Goal: Transaction & Acquisition: Purchase product/service

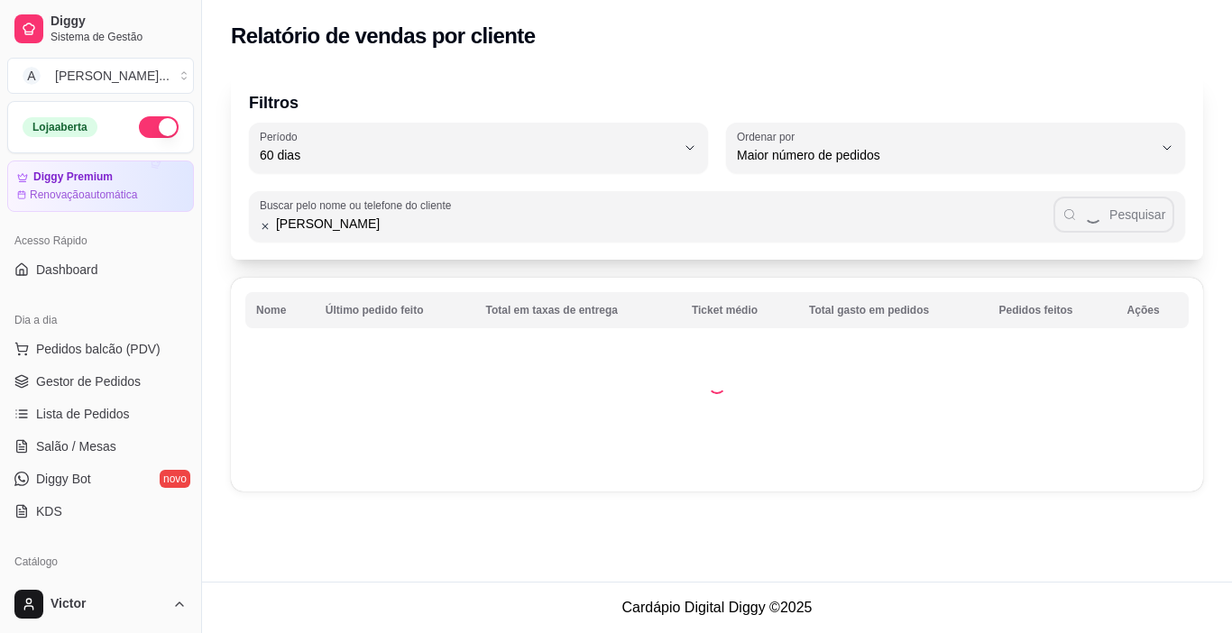
select select "60"
select select "HIGHEST_ORDER_COUNT"
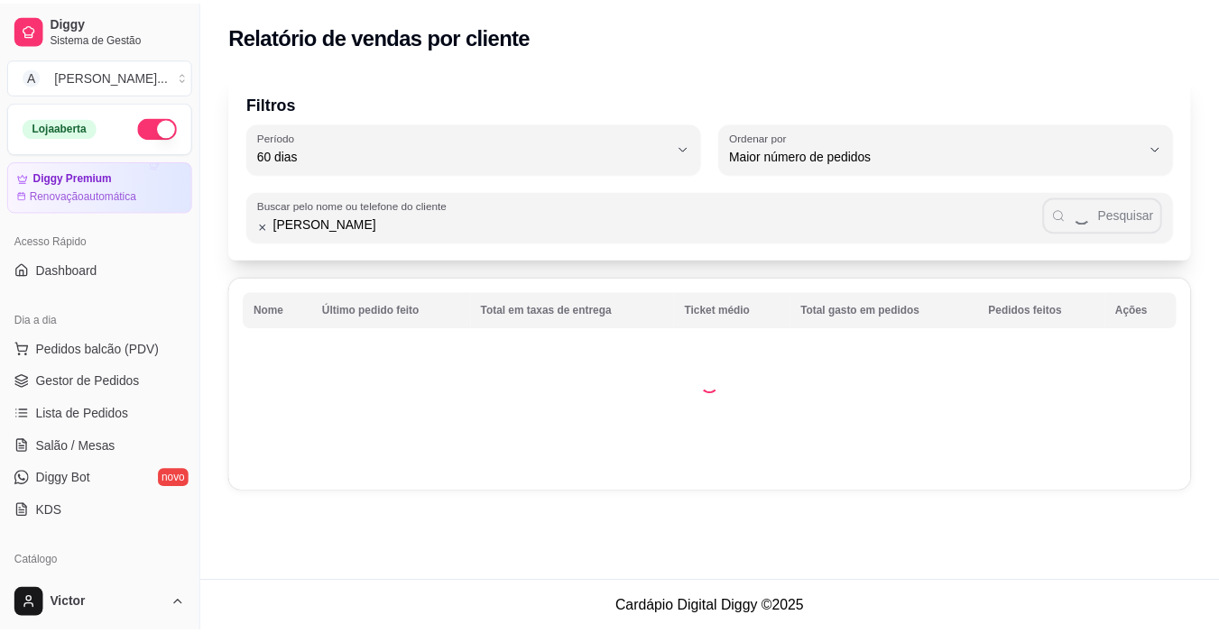
scroll to position [17, 0]
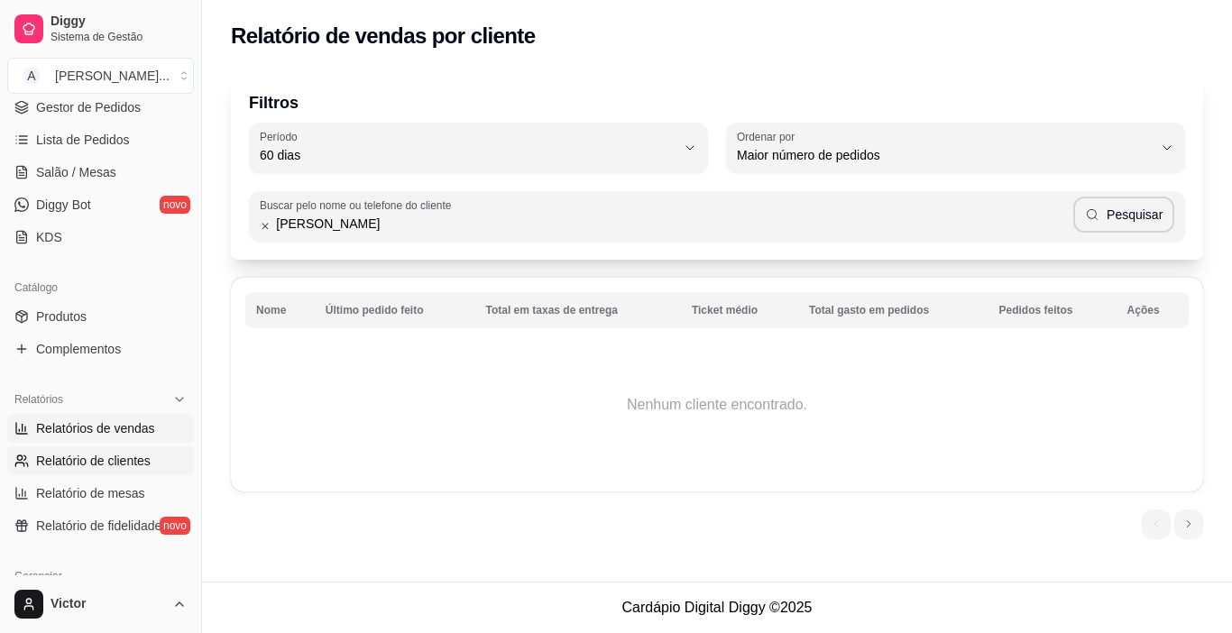
click at [114, 429] on span "Relatórios de vendas" at bounding box center [95, 429] width 119 height 18
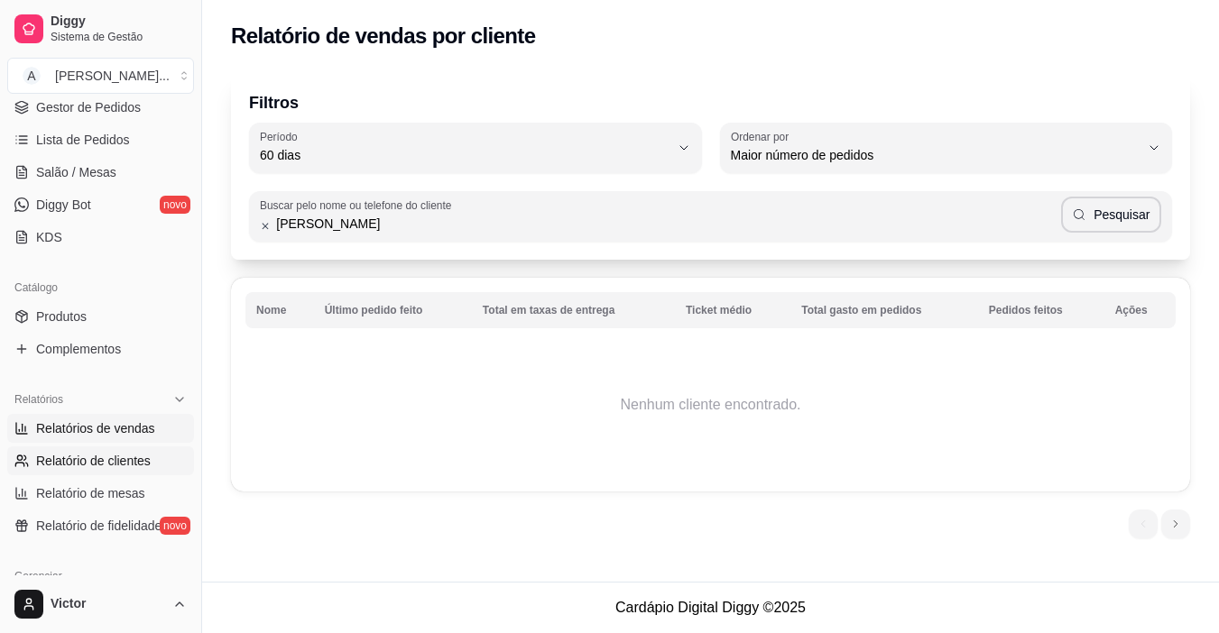
select select "ALL"
select select "0"
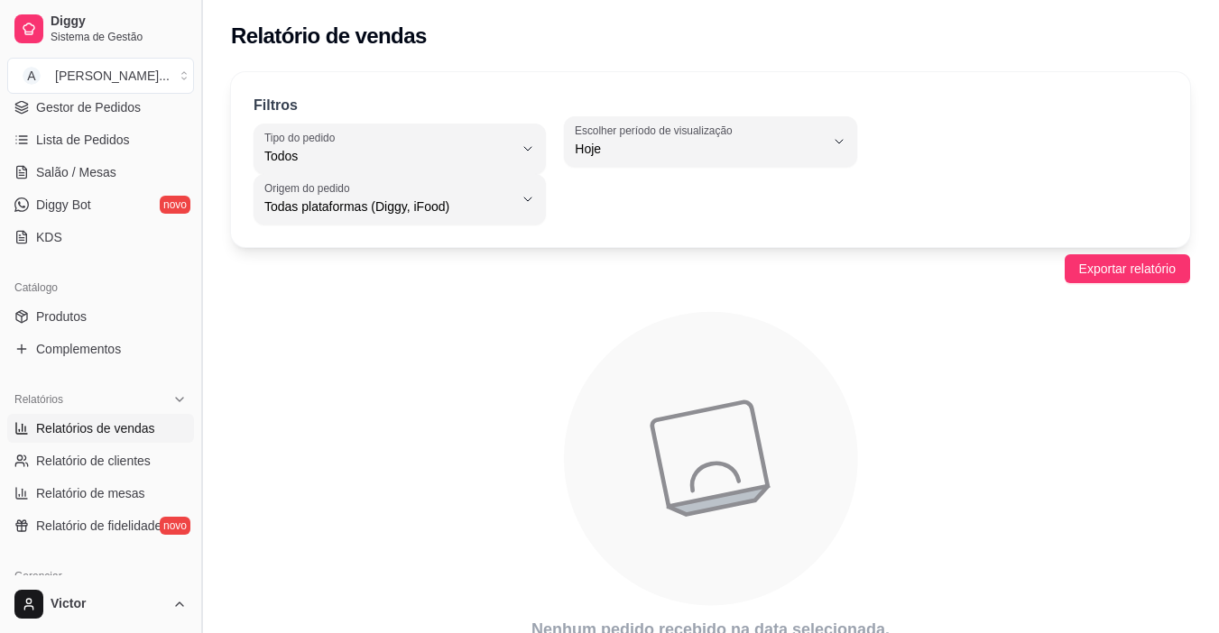
click at [203, 111] on button "Toggle Sidebar" at bounding box center [201, 316] width 14 height 633
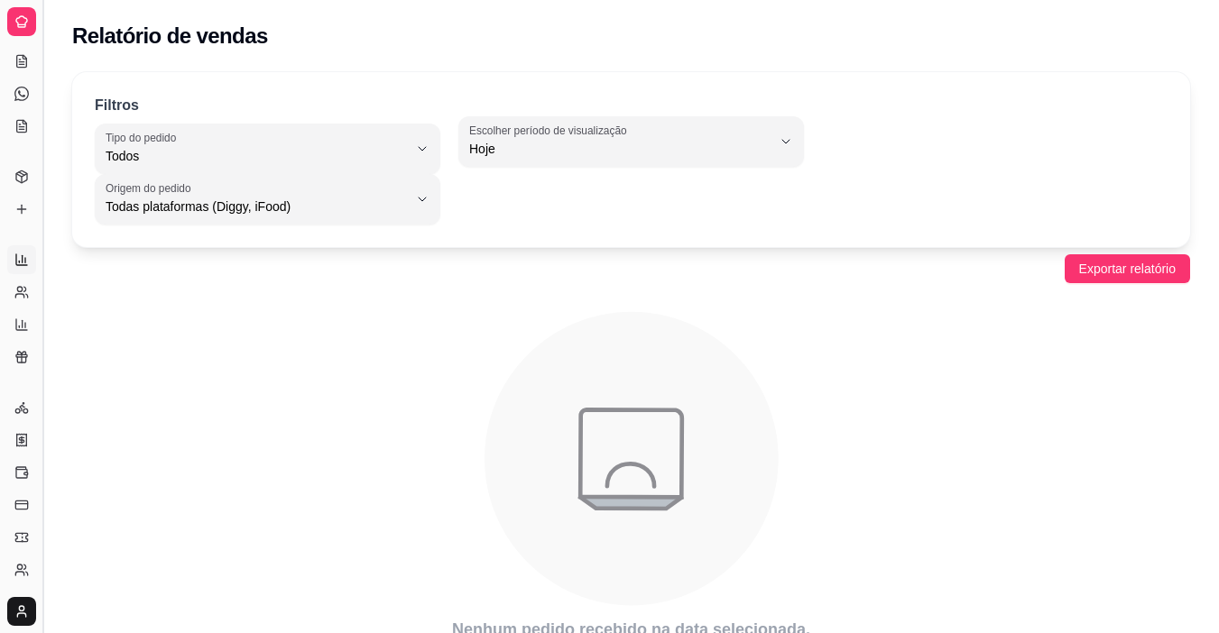
click at [203, 111] on div "Diggy Sistema de Gestão A ALEIXO SUSHI ... Loja aberta Diggy Premium Renovação …" at bounding box center [609, 357] width 1219 height 715
click at [22, 85] on icon at bounding box center [22, 90] width 10 height 12
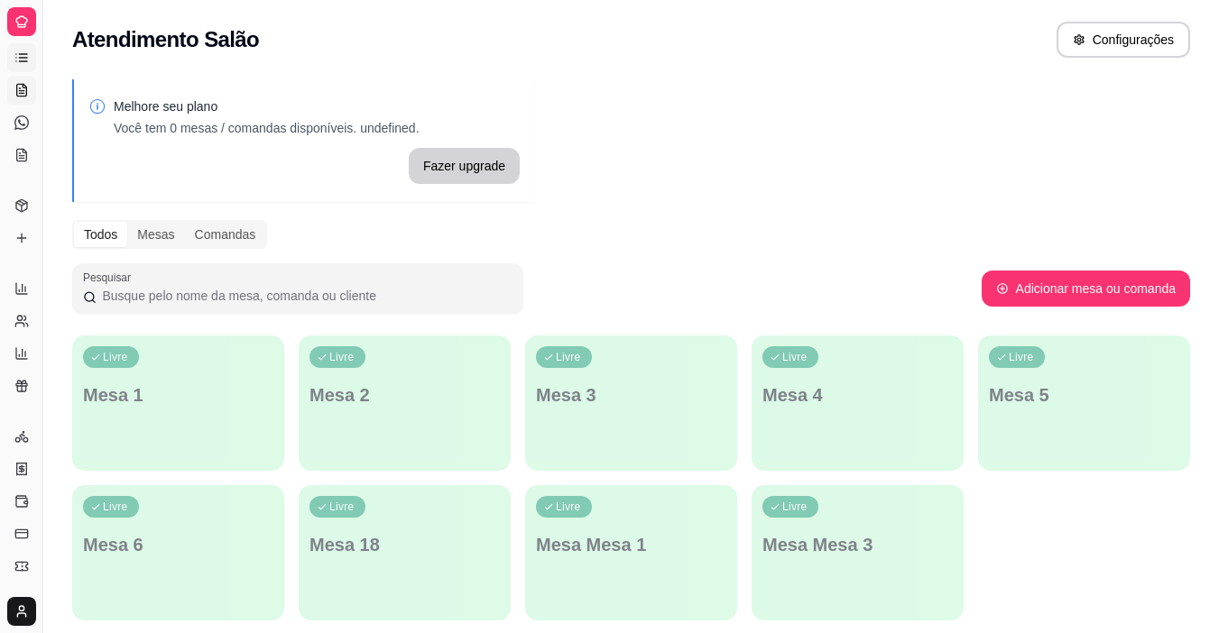
click at [27, 61] on icon at bounding box center [23, 61] width 8 height 0
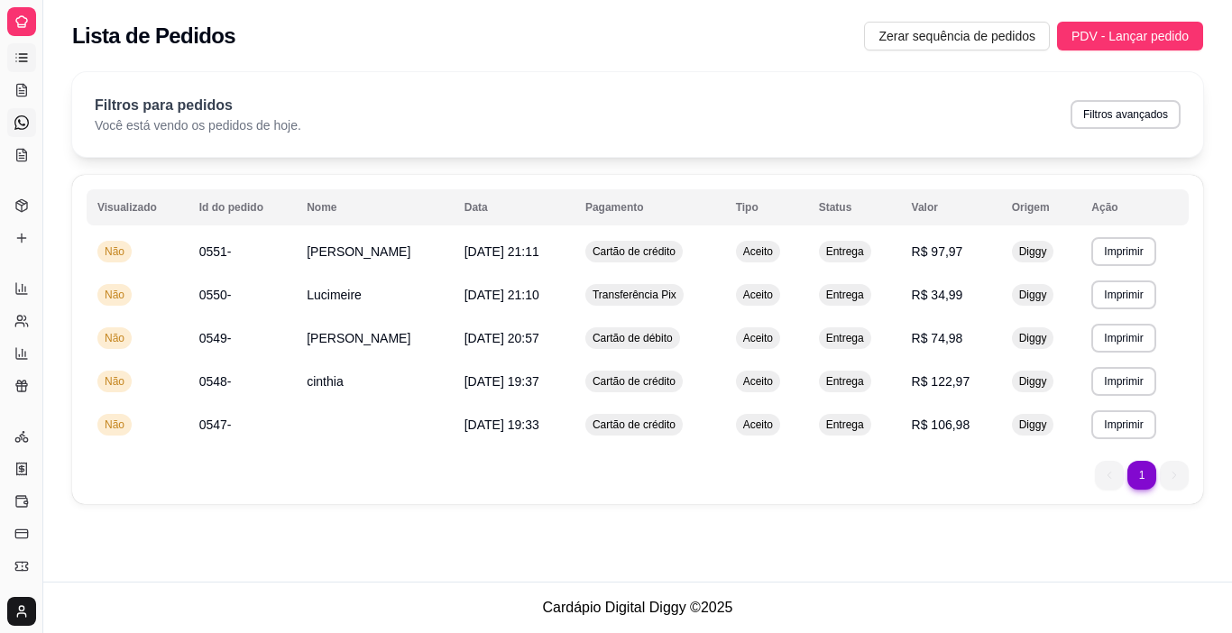
click at [13, 121] on link "Diggy Bot novo" at bounding box center [21, 122] width 29 height 29
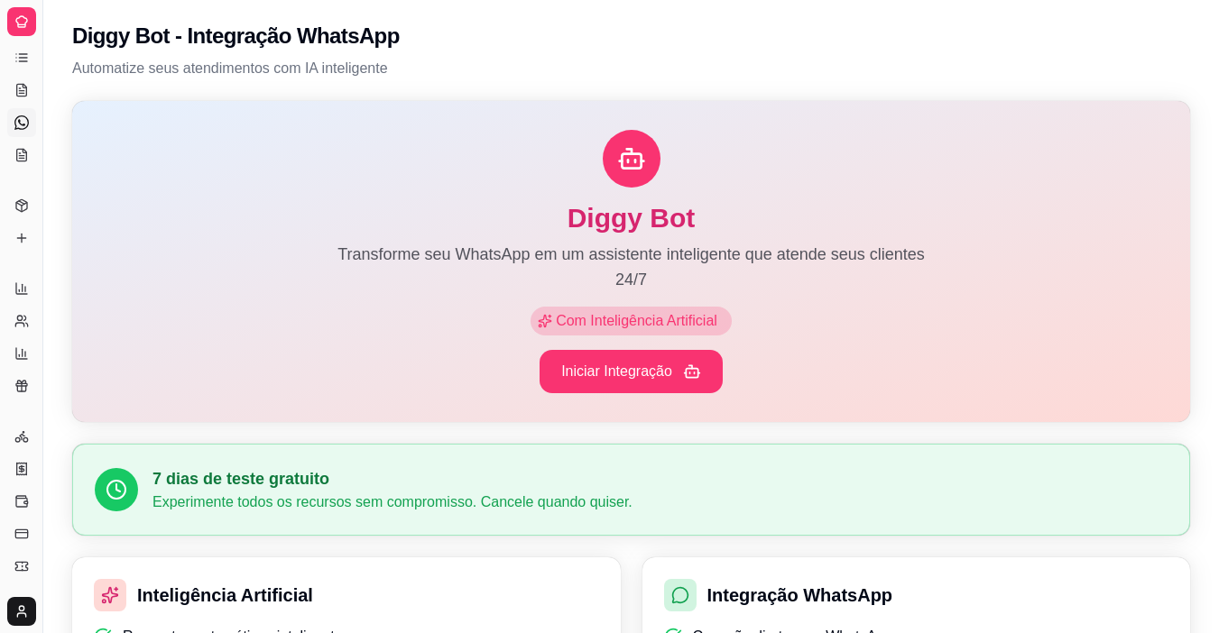
drag, startPoint x: 40, startPoint y: 152, endPoint x: 132, endPoint y: 152, distance: 92.0
click at [132, 152] on div "Diggy Sistema de Gestão A ALEIXO SUSHI ... Loja aberta Diggy Premium Renovação …" at bounding box center [609, 628] width 1219 height 1256
drag, startPoint x: 49, startPoint y: 175, endPoint x: 62, endPoint y: 175, distance: 13.5
click at [62, 175] on div "Diggy Sistema de Gestão A ALEIXO SUSHI ... Loja aberta Diggy Premium Renovação …" at bounding box center [609, 628] width 1219 height 1256
click at [42, 185] on button "Toggle Sidebar" at bounding box center [42, 316] width 14 height 633
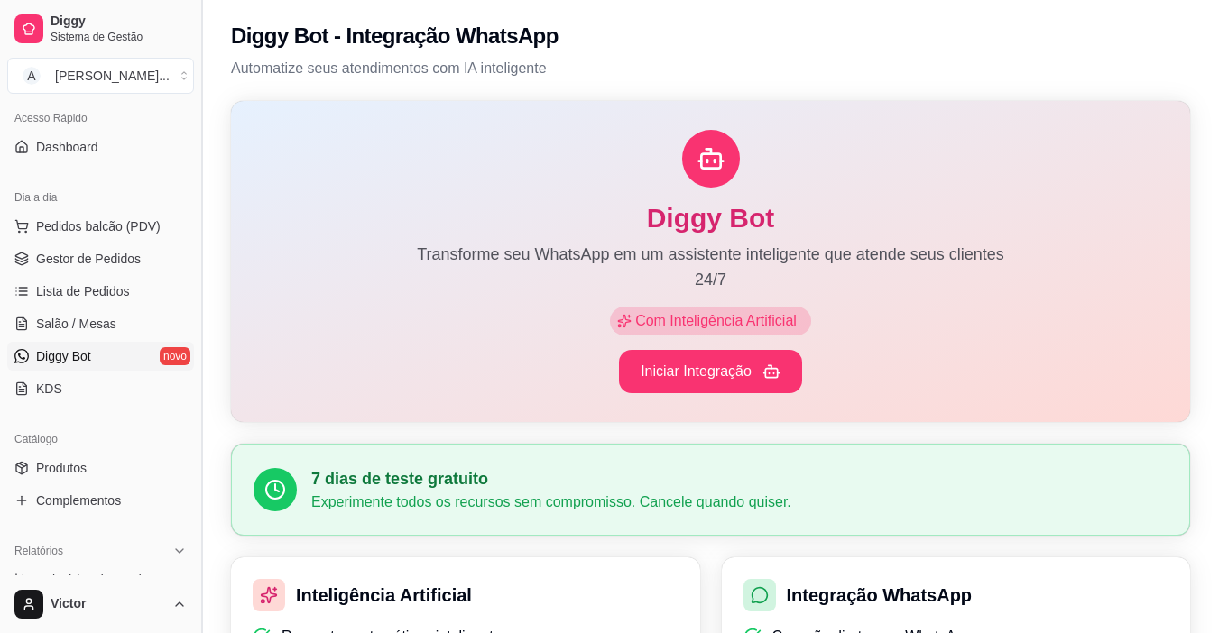
scroll to position [299, 0]
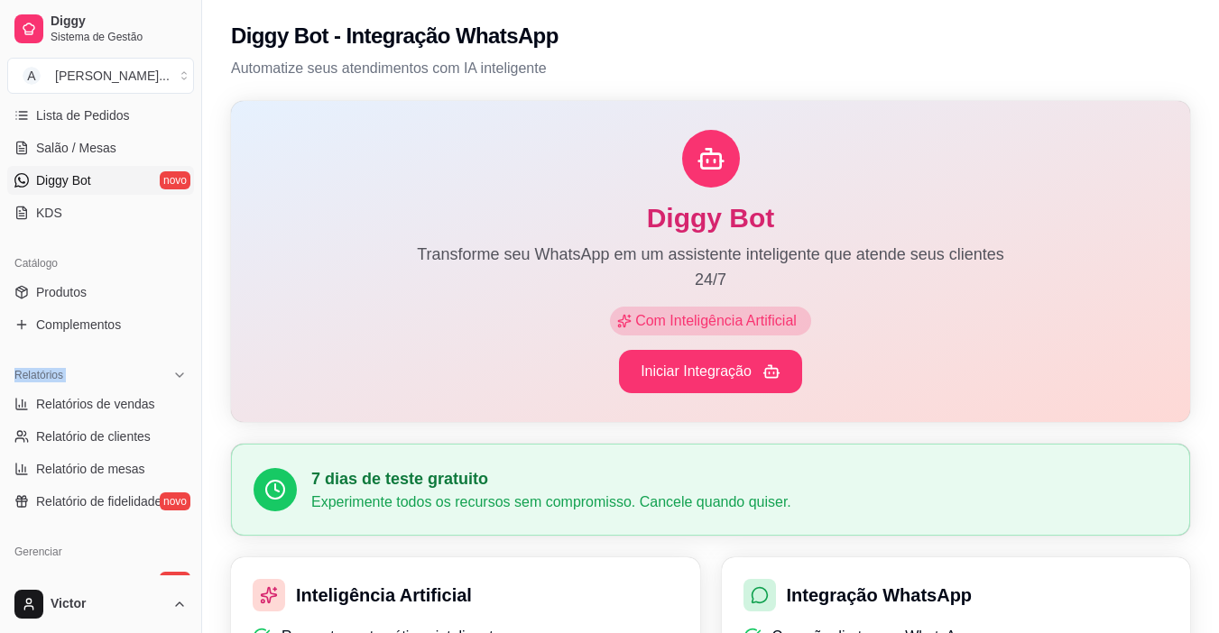
drag, startPoint x: 187, startPoint y: 372, endPoint x: 185, endPoint y: 312, distance: 59.6
click at [185, 312] on div "Loja aberta Diggy Premium Renovação automática Acesso Rápido Dashboard Dia a di…" at bounding box center [100, 338] width 201 height 475
drag, startPoint x: 196, startPoint y: 312, endPoint x: 196, endPoint y: 289, distance: 23.5
click at [196, 289] on button "Toggle Sidebar" at bounding box center [201, 316] width 14 height 633
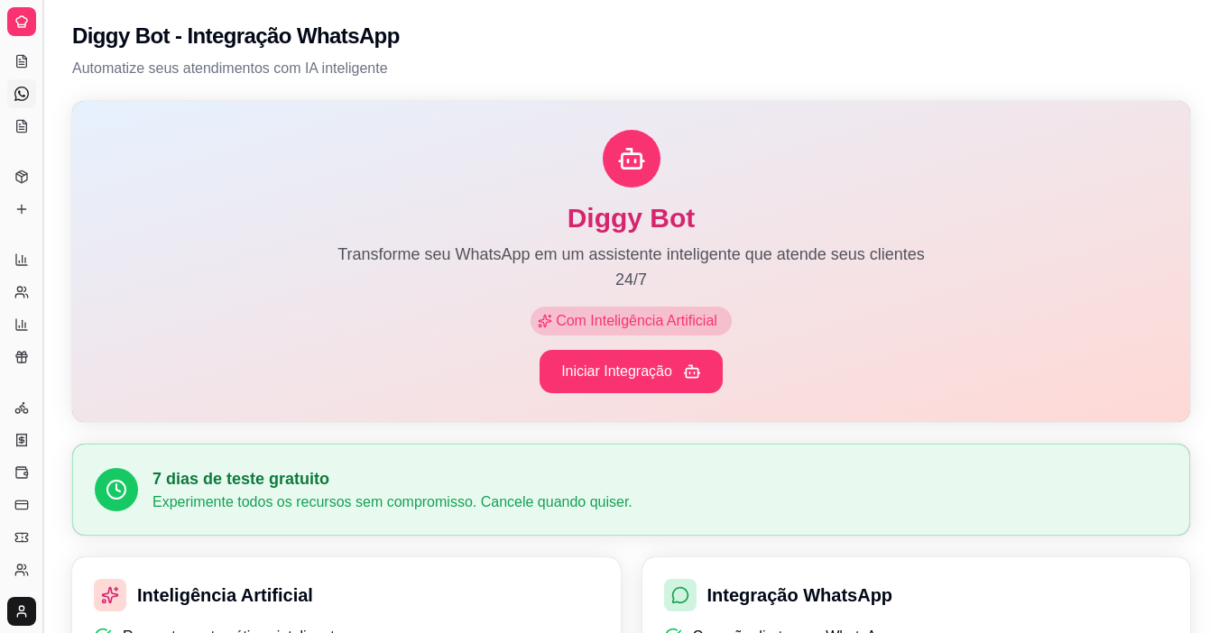
scroll to position [123, 0]
click at [47, 314] on button "Toggle Sidebar" at bounding box center [42, 316] width 14 height 633
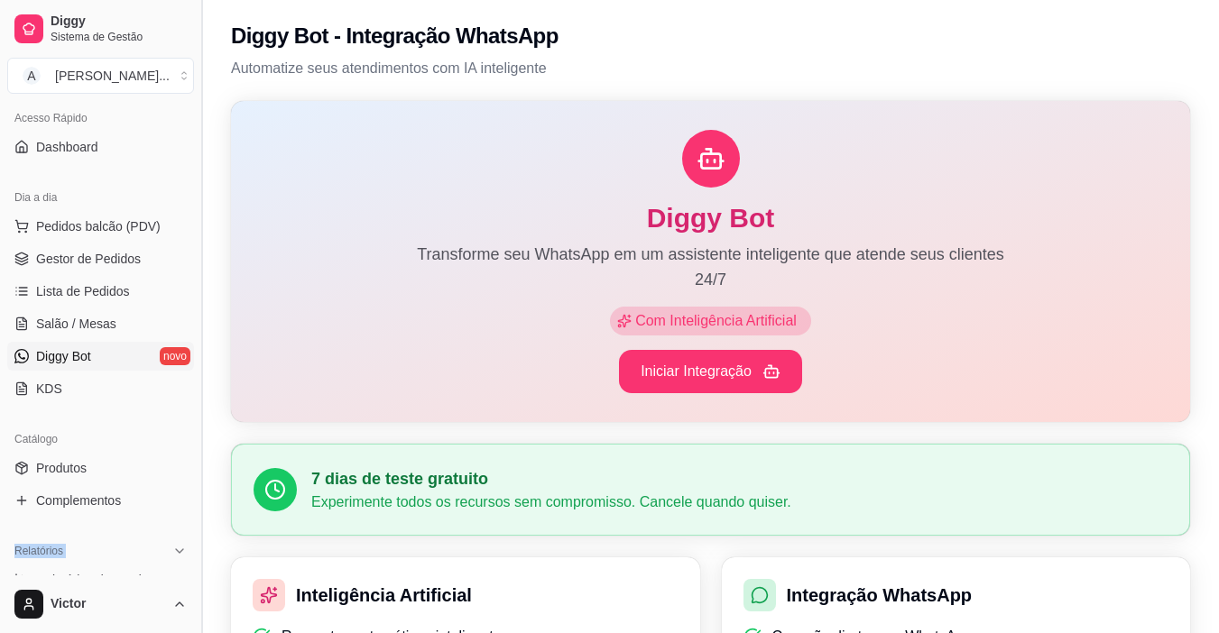
scroll to position [299, 0]
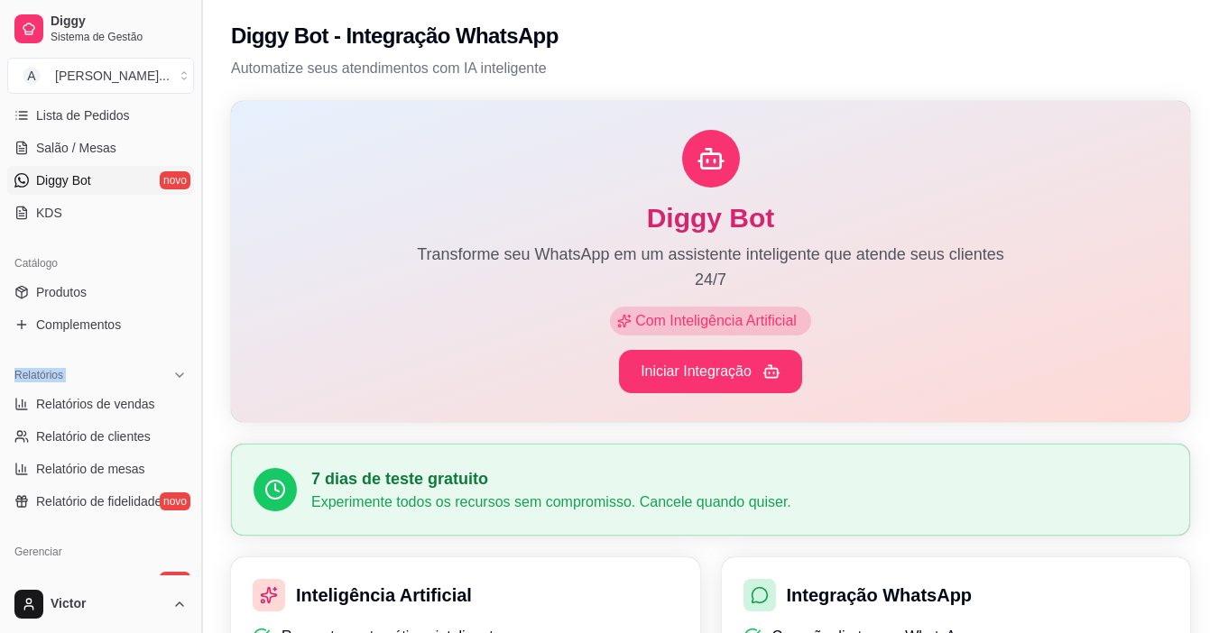
drag, startPoint x: 194, startPoint y: 389, endPoint x: 195, endPoint y: 280, distance: 109.2
click at [195, 280] on button "Toggle Sidebar" at bounding box center [201, 316] width 14 height 633
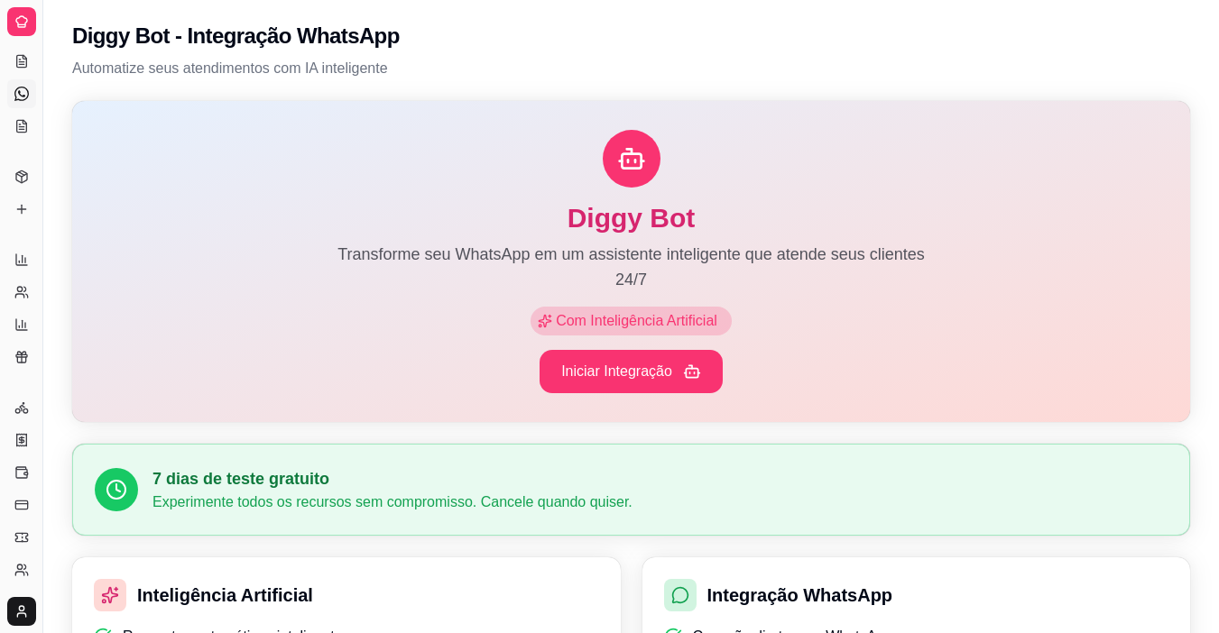
scroll to position [123, 0]
click at [42, 282] on button "Toggle Sidebar" at bounding box center [42, 316] width 14 height 633
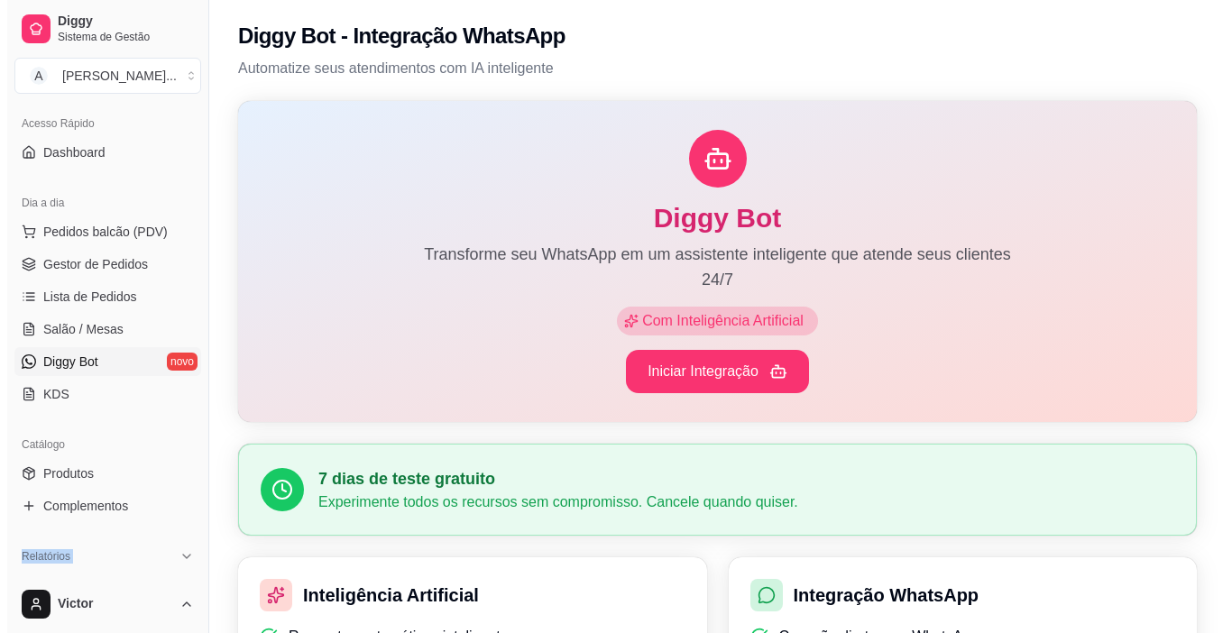
scroll to position [54, 0]
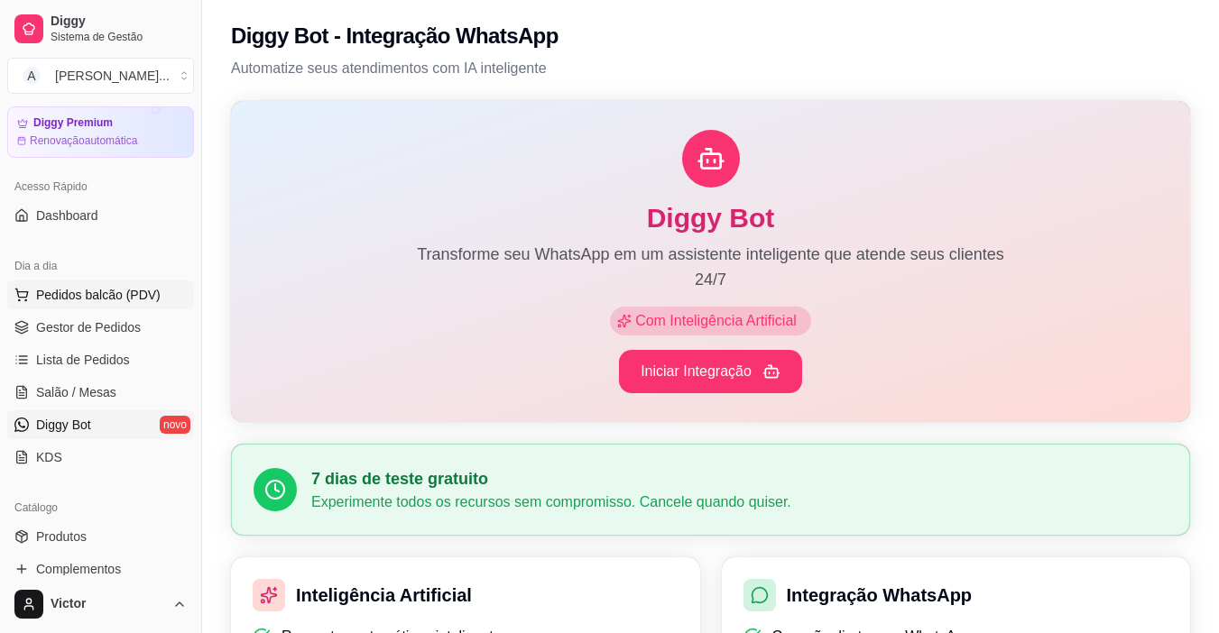
click at [91, 283] on button "Pedidos balcão (PDV)" at bounding box center [100, 295] width 187 height 29
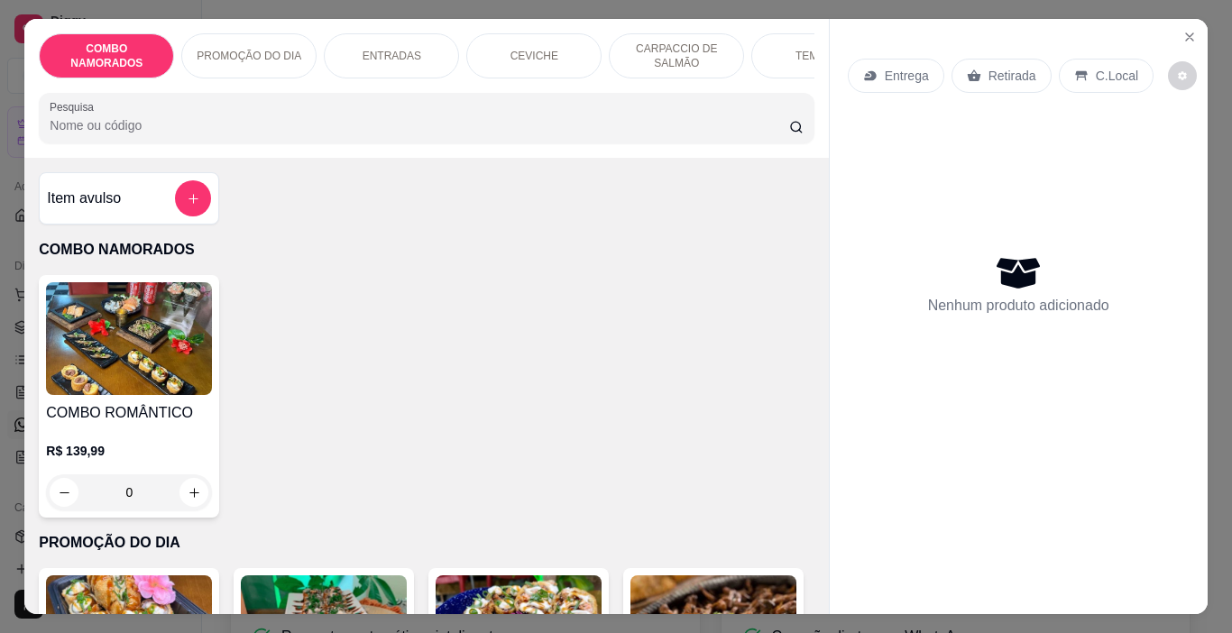
click at [248, 124] on input "Pesquisa" at bounding box center [420, 125] width 740 height 18
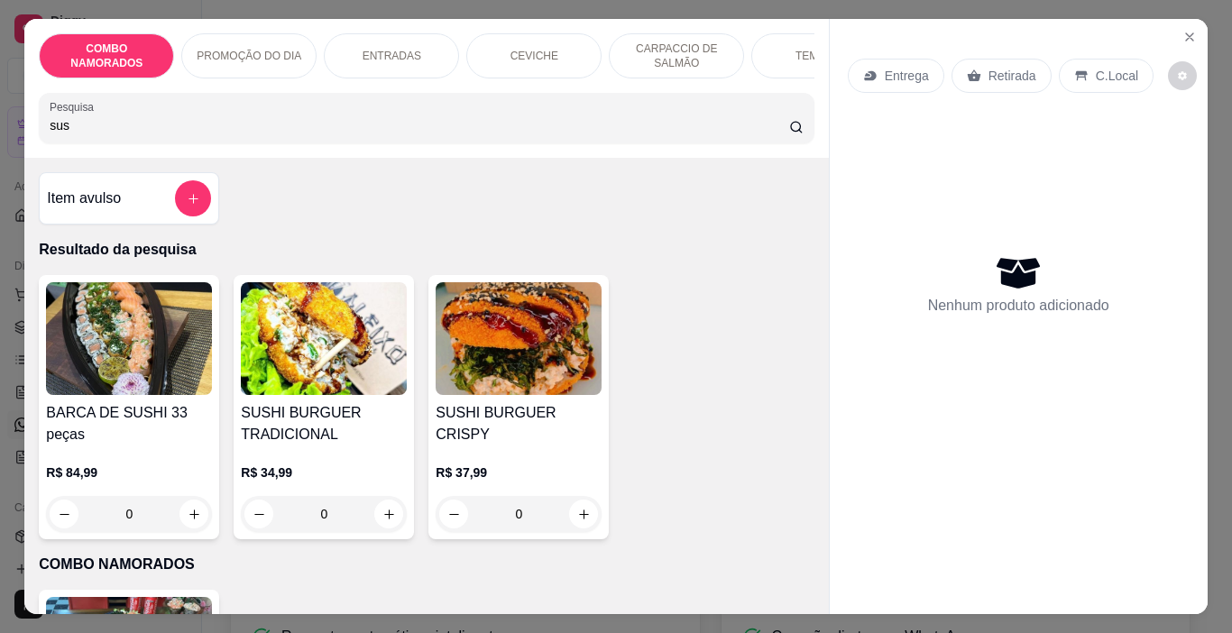
type input "sus"
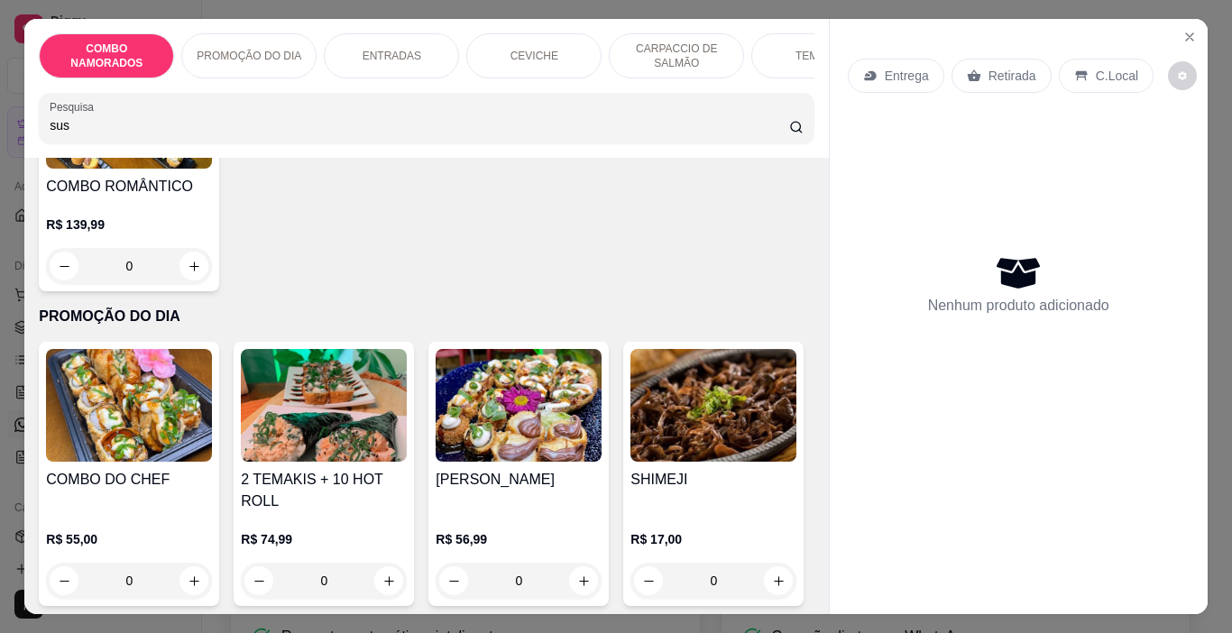
scroll to position [577, 0]
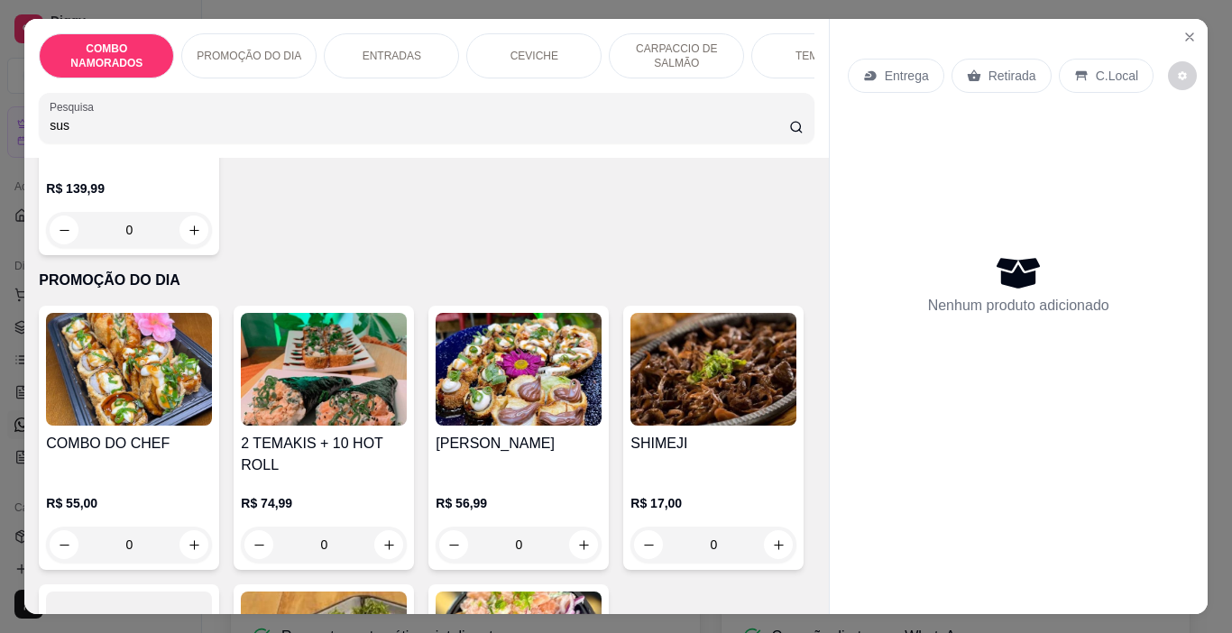
click at [529, 405] on img at bounding box center [519, 369] width 166 height 113
click at [331, 367] on img at bounding box center [324, 369] width 166 height 113
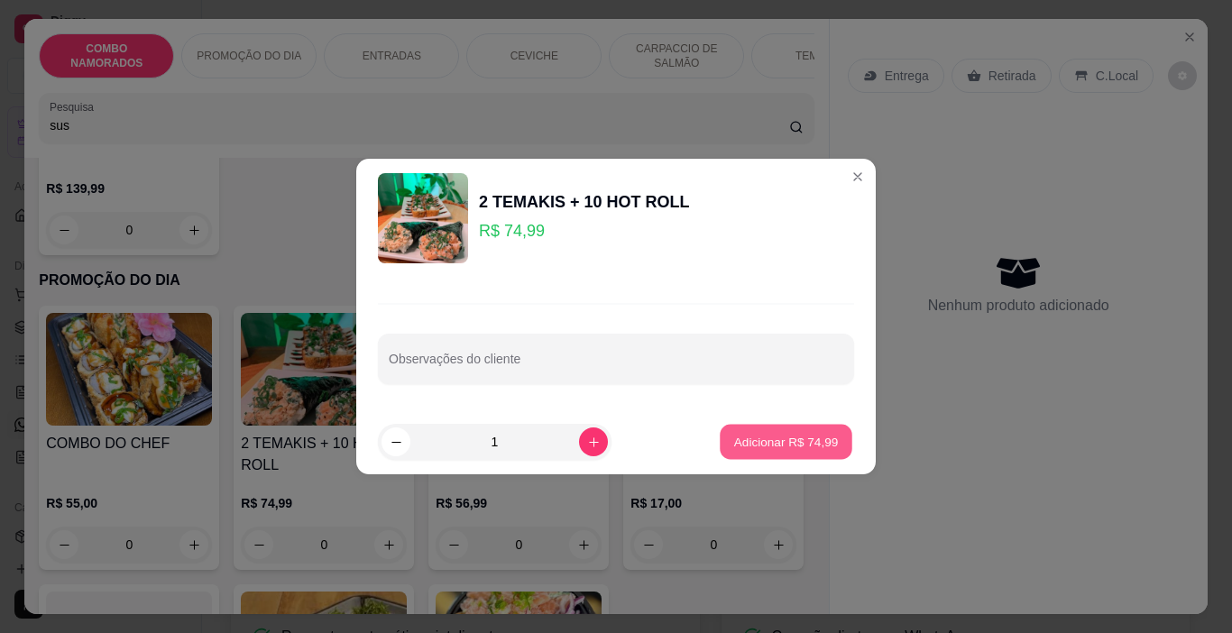
click at [777, 439] on p "Adicionar R$ 74,99" at bounding box center [786, 441] width 105 height 17
type input "1"
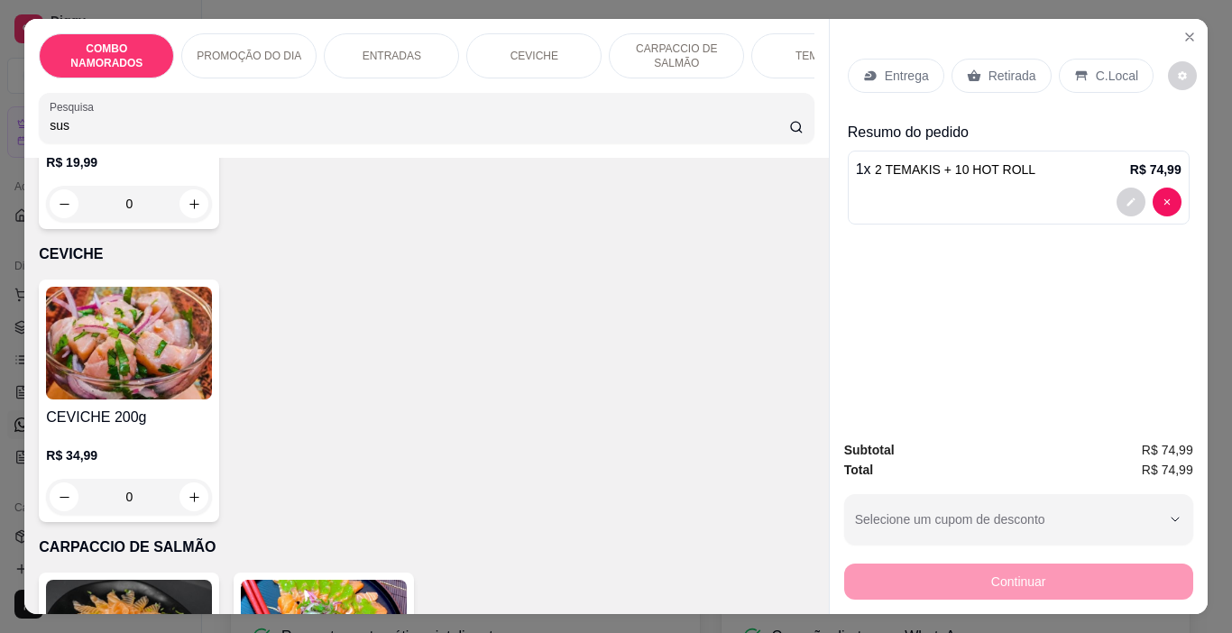
scroll to position [1768, 0]
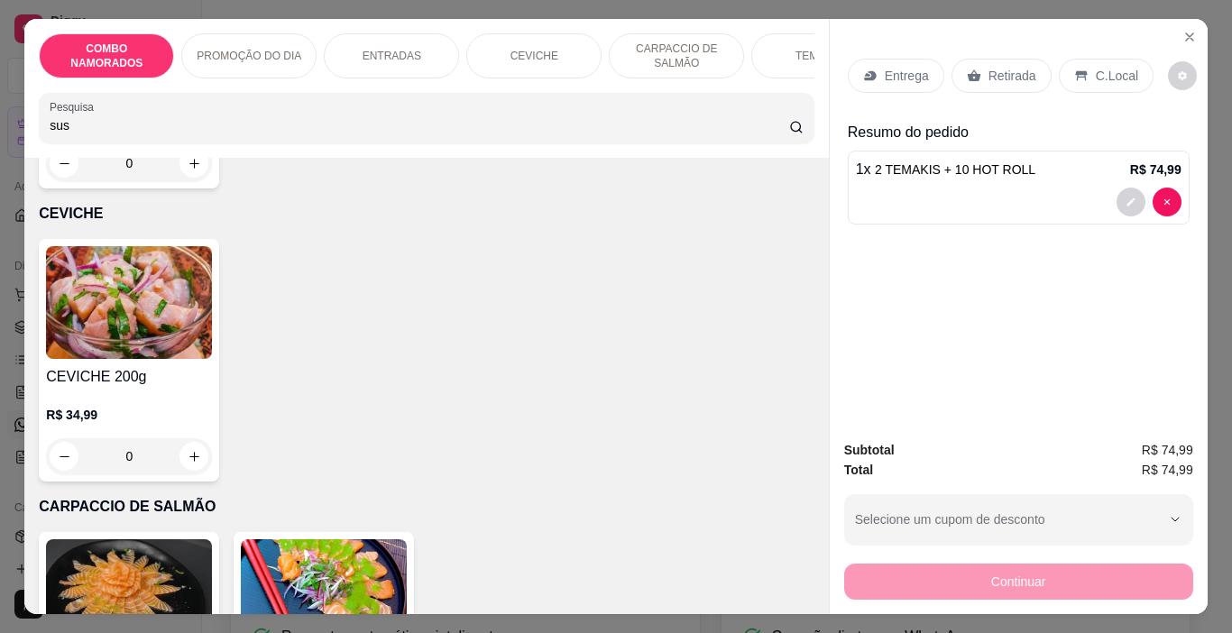
click at [212, 66] on img at bounding box center [129, 9] width 166 height 113
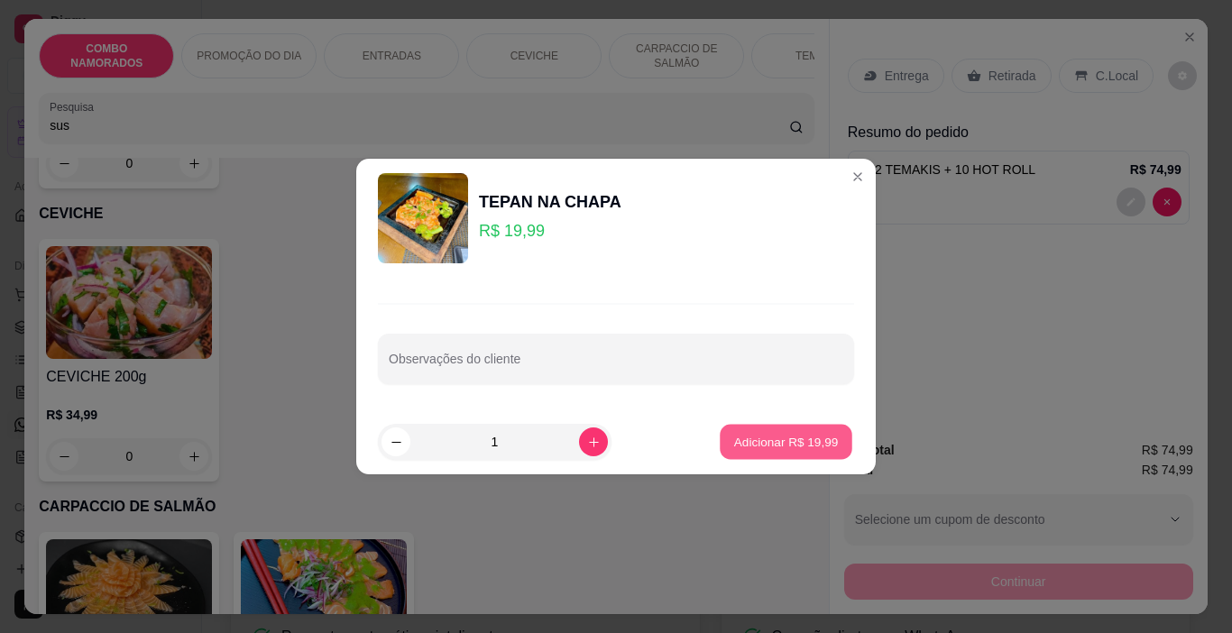
click at [787, 448] on p "Adicionar R$ 19,99" at bounding box center [786, 441] width 105 height 17
type input "1"
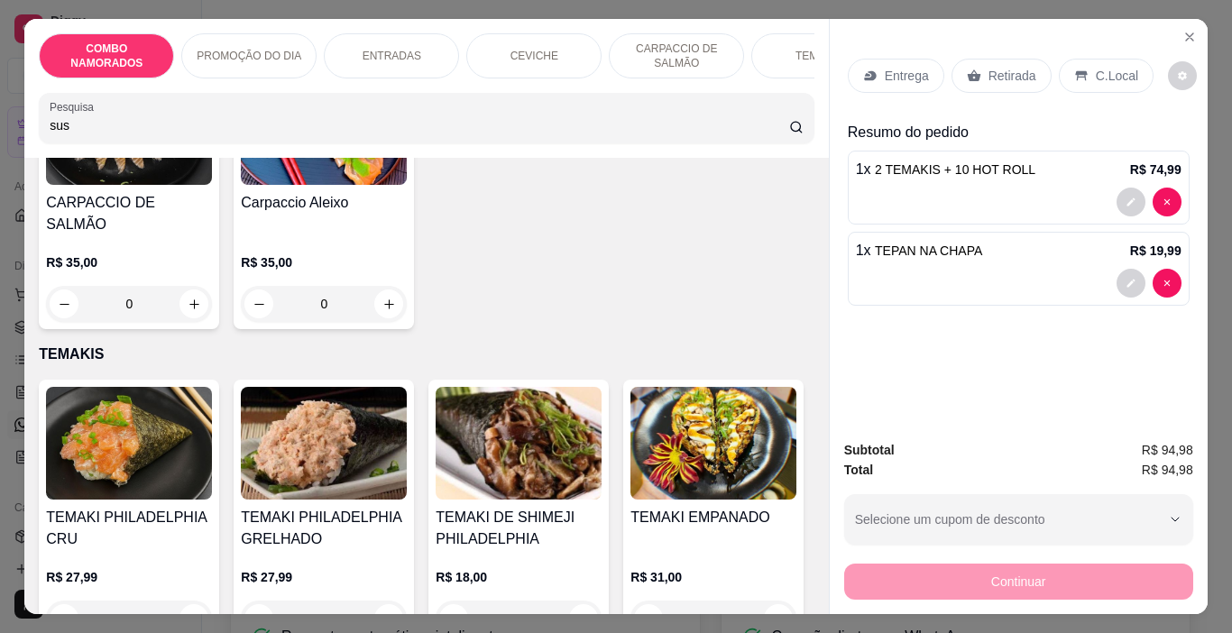
scroll to position [2274, 0]
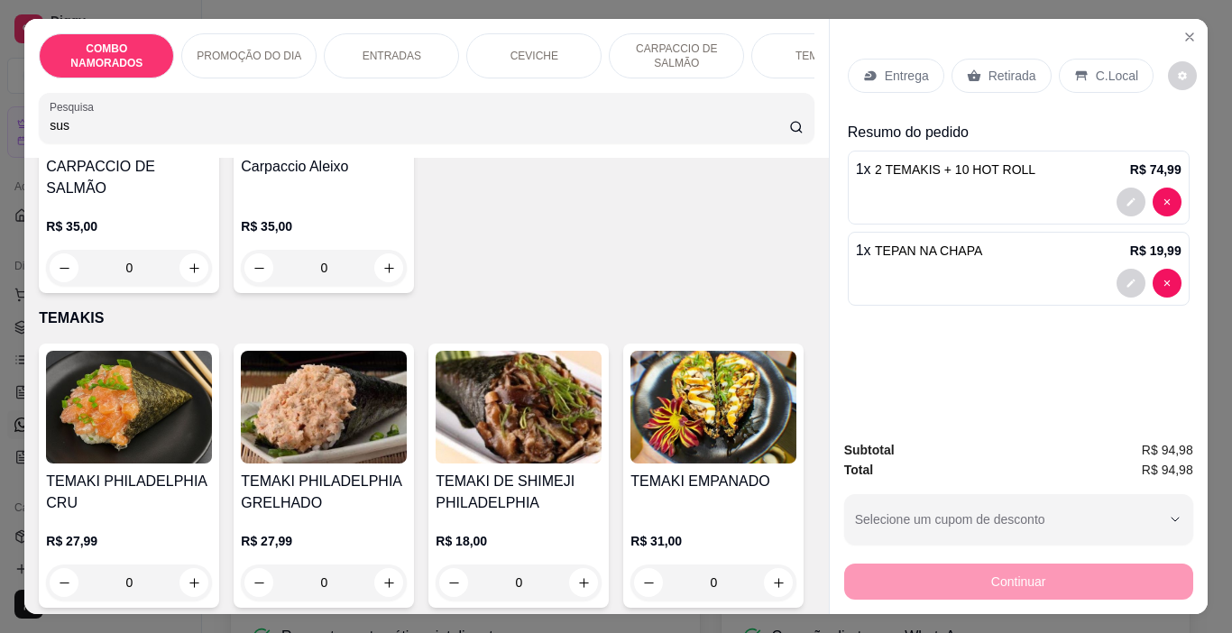
click at [125, 149] on img at bounding box center [129, 92] width 166 height 113
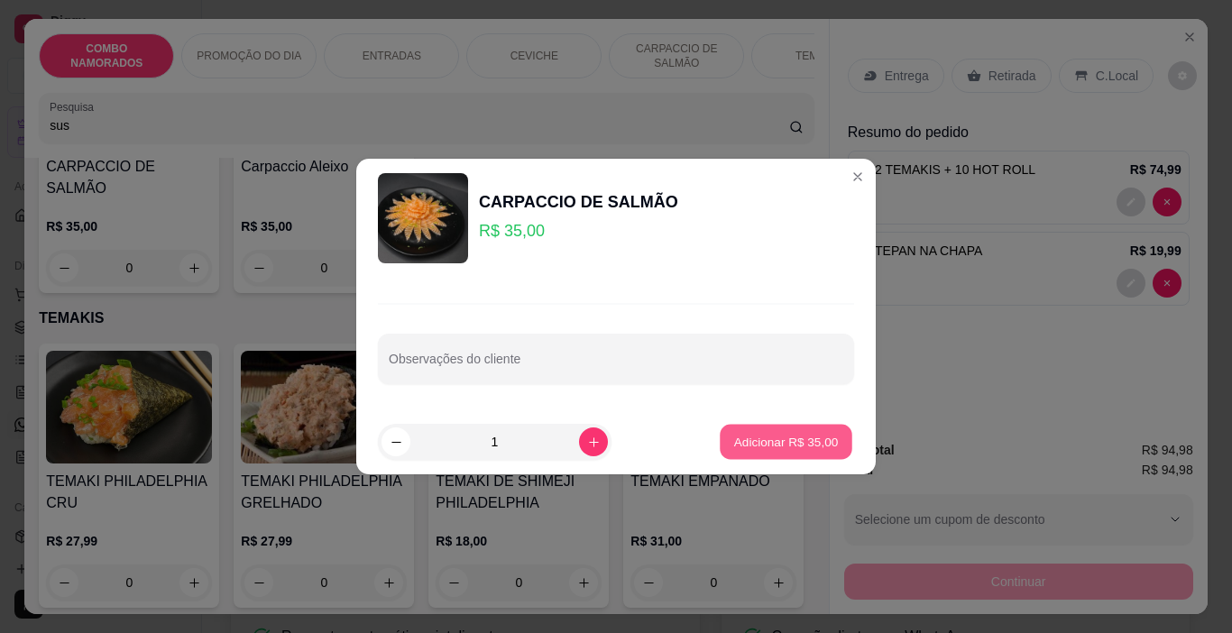
click at [792, 442] on p "Adicionar R$ 35,00" at bounding box center [786, 441] width 105 height 17
type input "1"
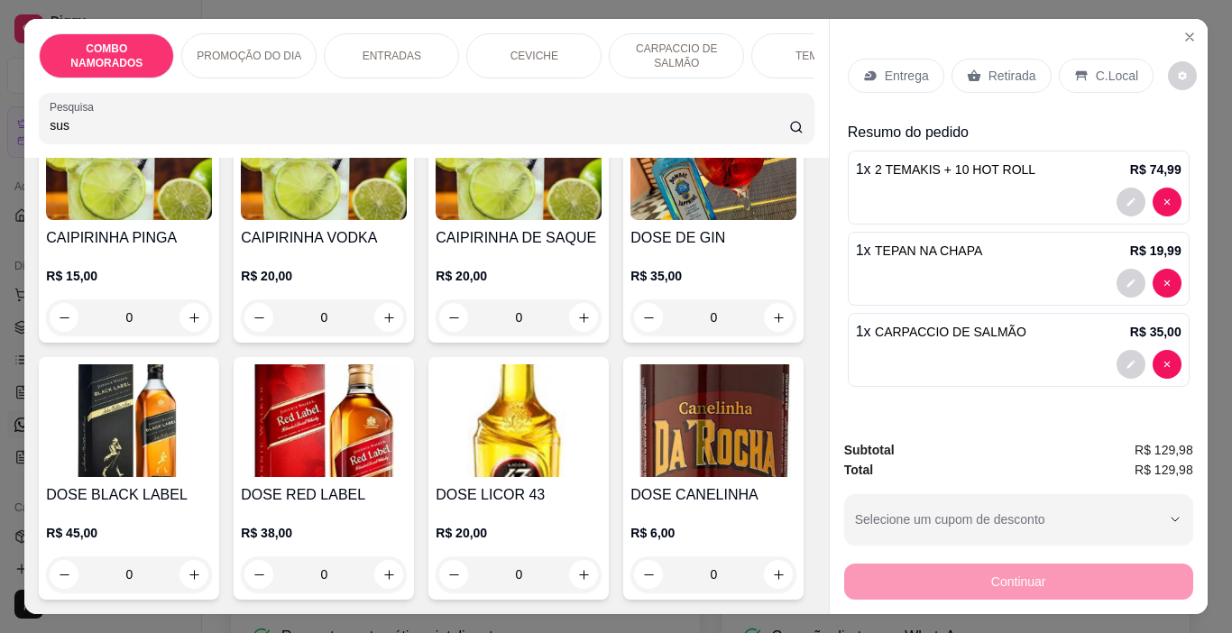
scroll to position [8661, 0]
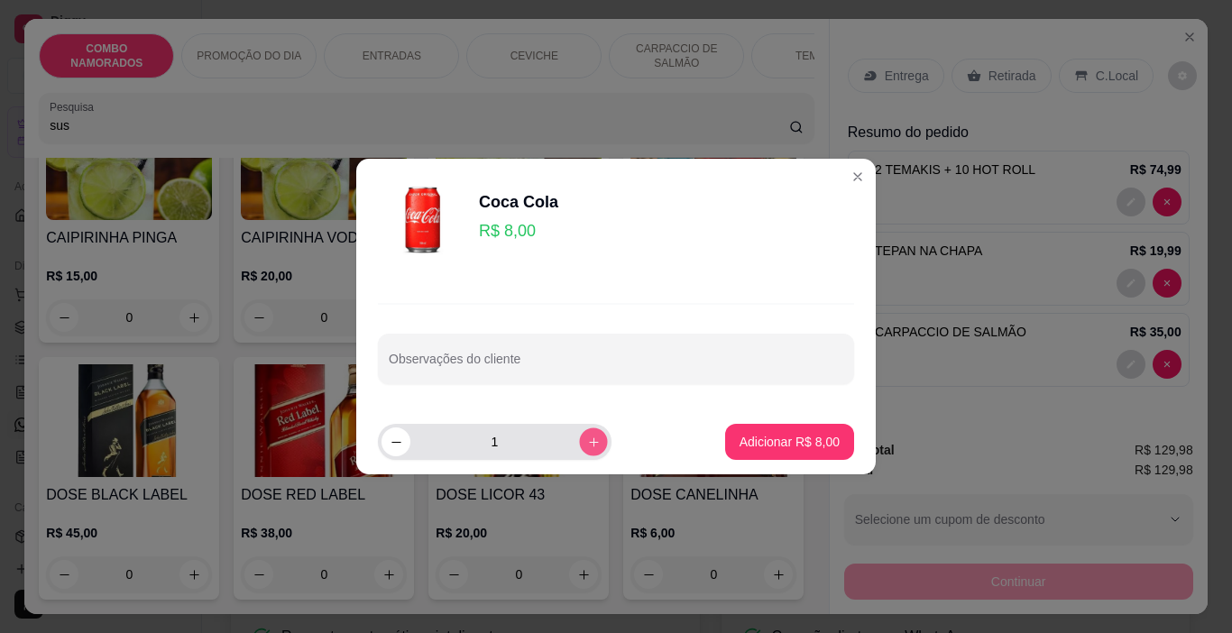
click at [587, 444] on icon "increase-product-quantity" at bounding box center [594, 443] width 14 height 14
type input "2"
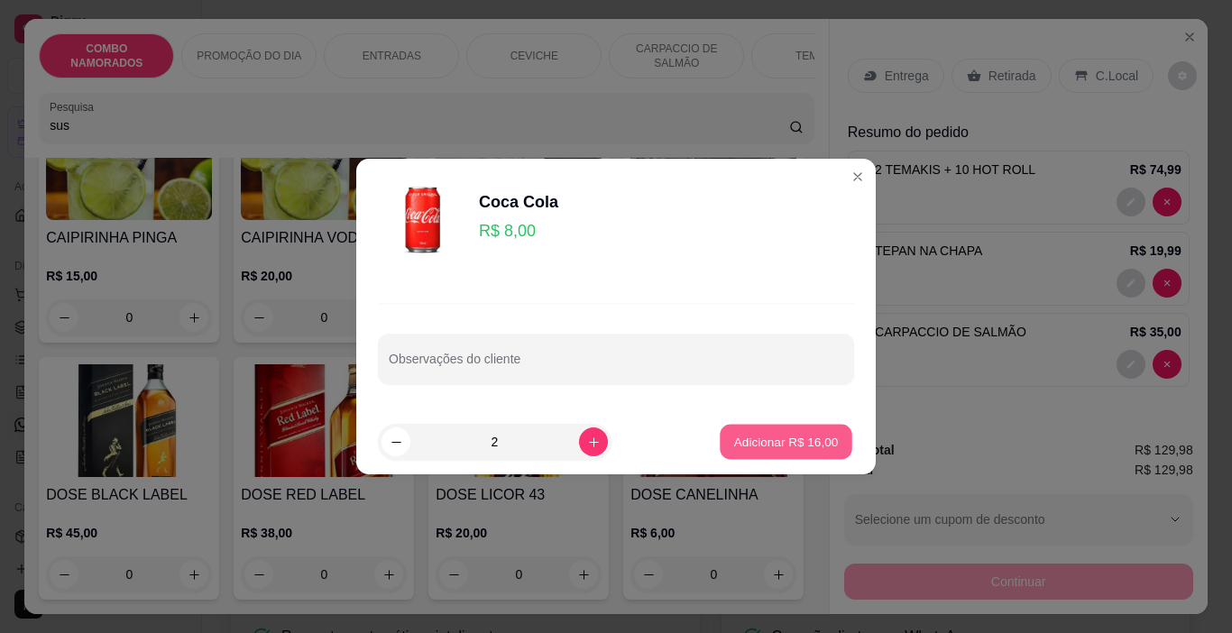
click at [798, 437] on p "Adicionar R$ 16,00" at bounding box center [786, 441] width 105 height 17
type input "2"
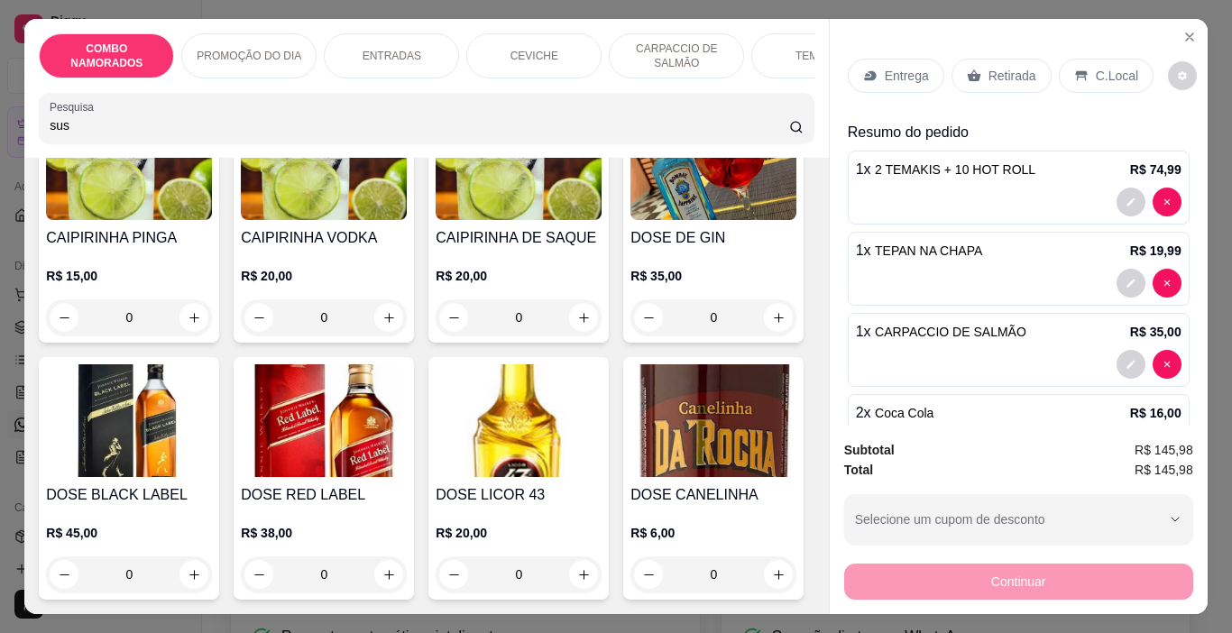
click at [1109, 67] on p "C.Local" at bounding box center [1117, 76] width 42 height 18
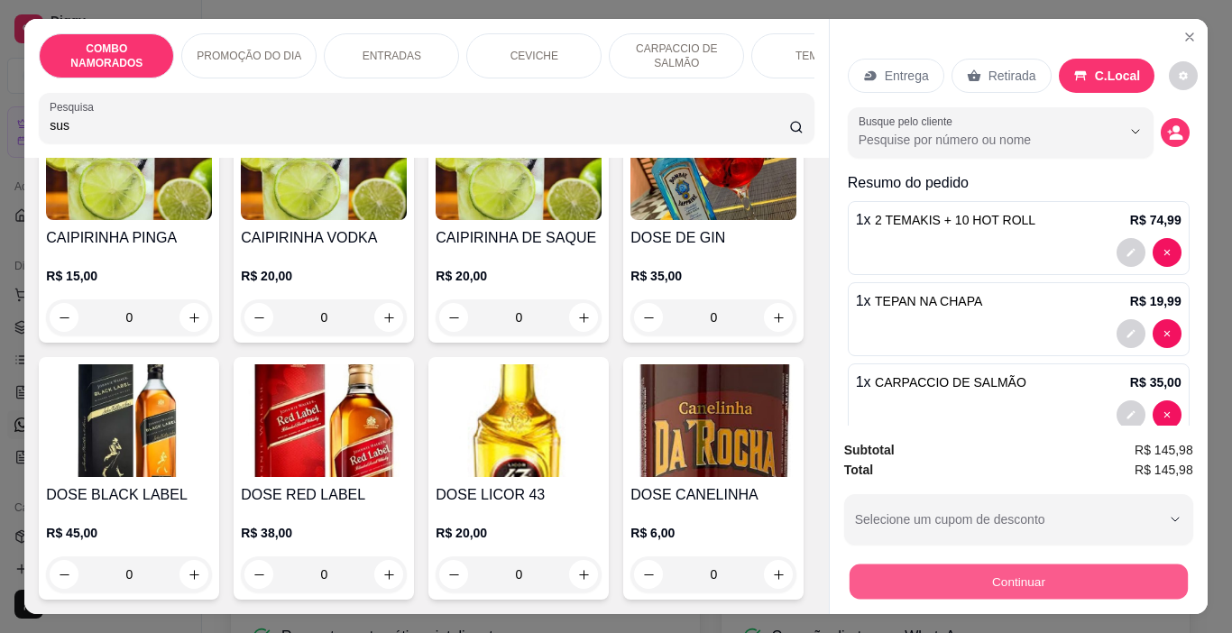
click at [1020, 572] on button "Continuar" at bounding box center [1018, 582] width 338 height 35
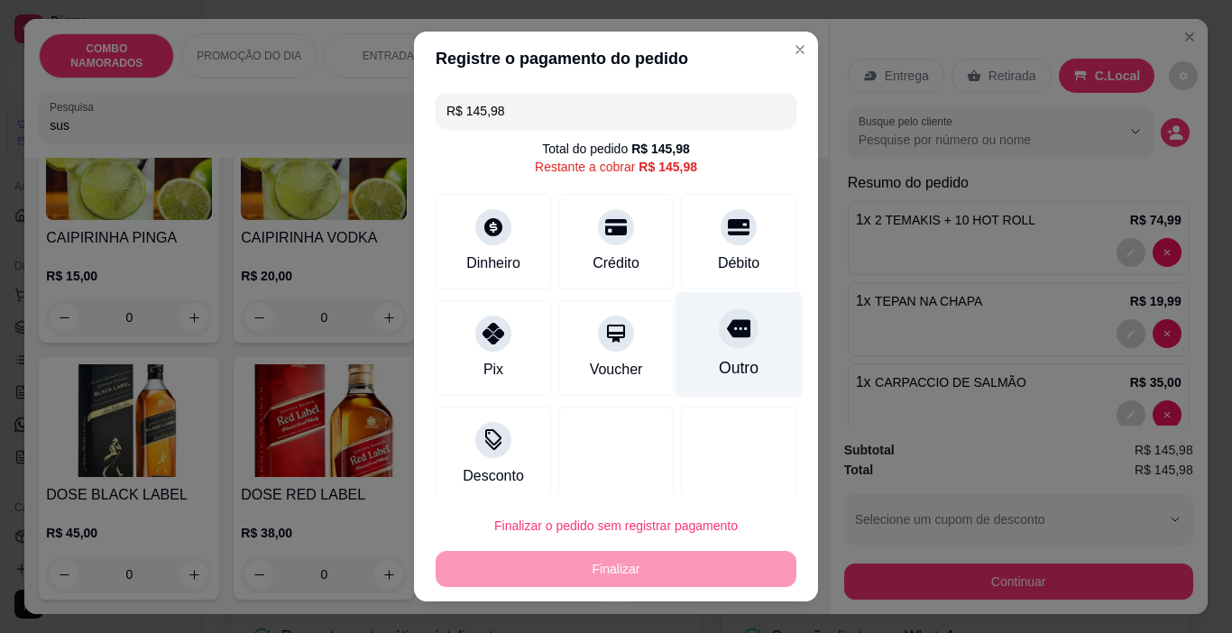
click at [727, 320] on icon at bounding box center [738, 329] width 23 height 18
type input "R$ 0,00"
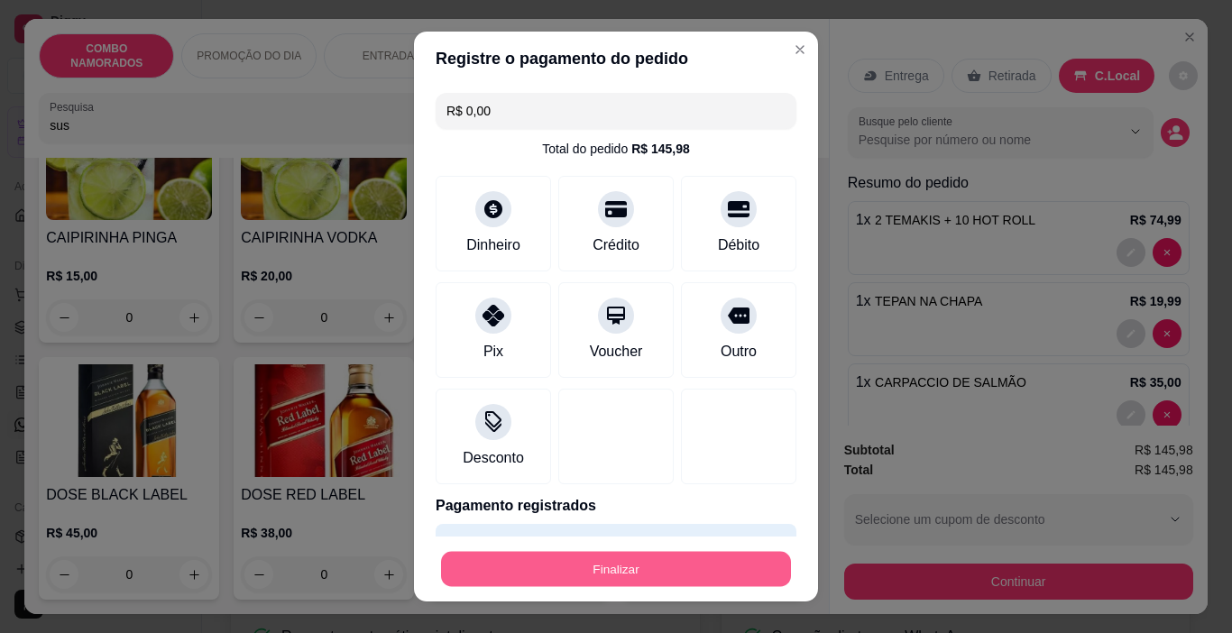
click at [622, 569] on button "Finalizar" at bounding box center [616, 569] width 350 height 35
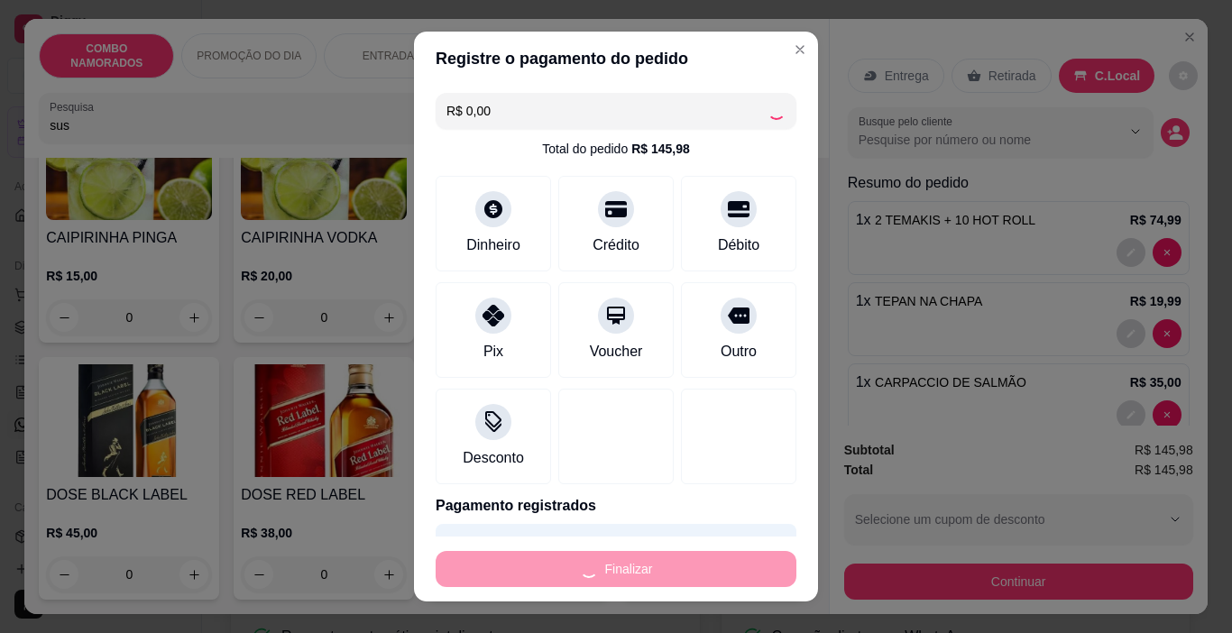
type input "0"
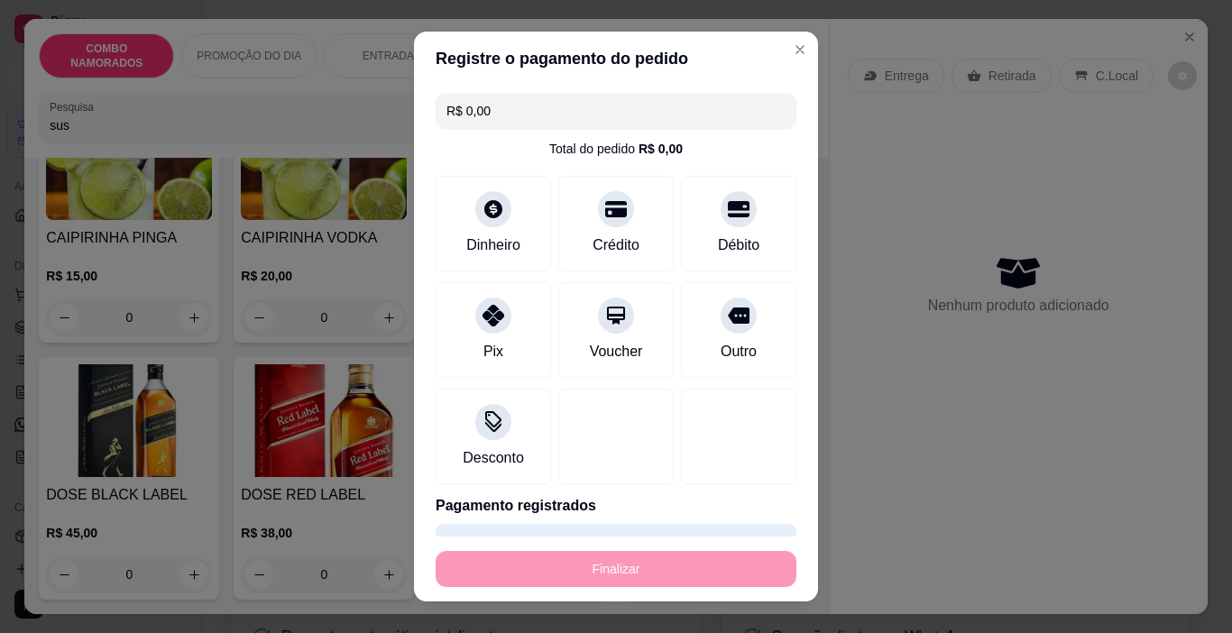
type input "-R$ 145,98"
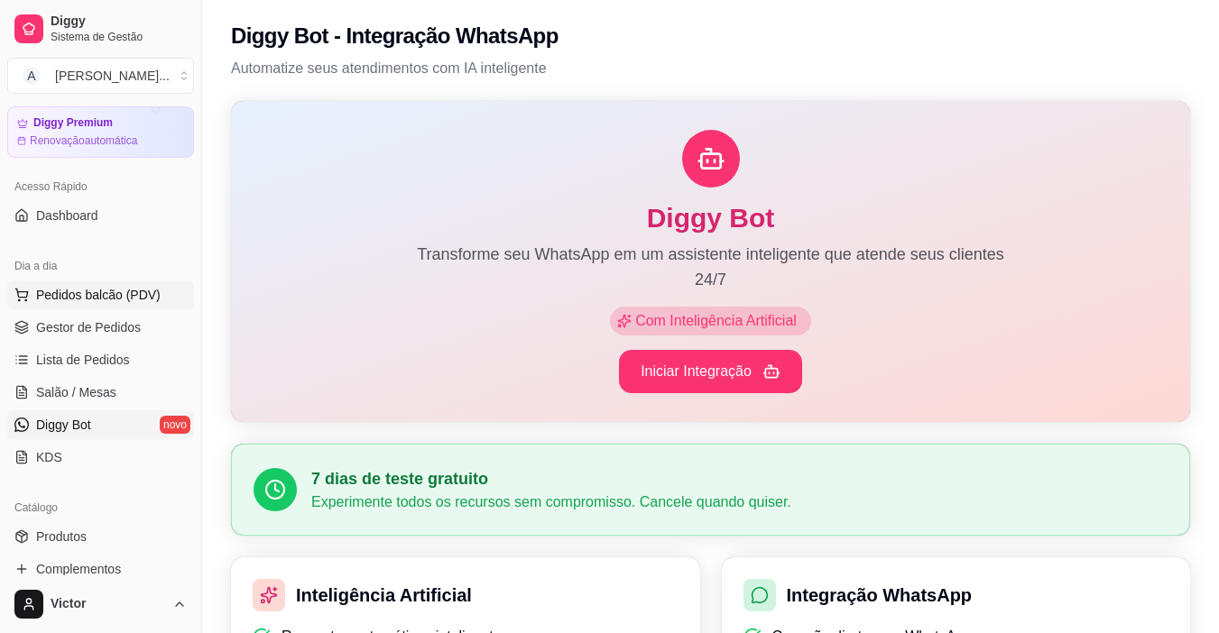
click at [118, 298] on span "Pedidos balcão (PDV)" at bounding box center [98, 295] width 125 height 18
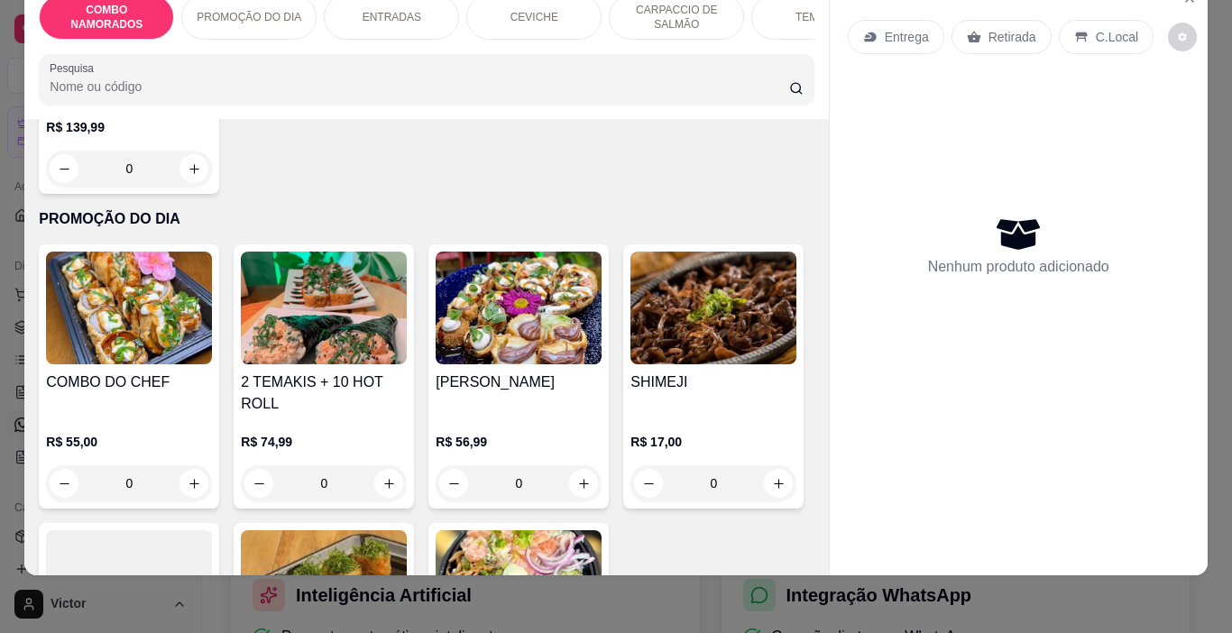
scroll to position [289, 0]
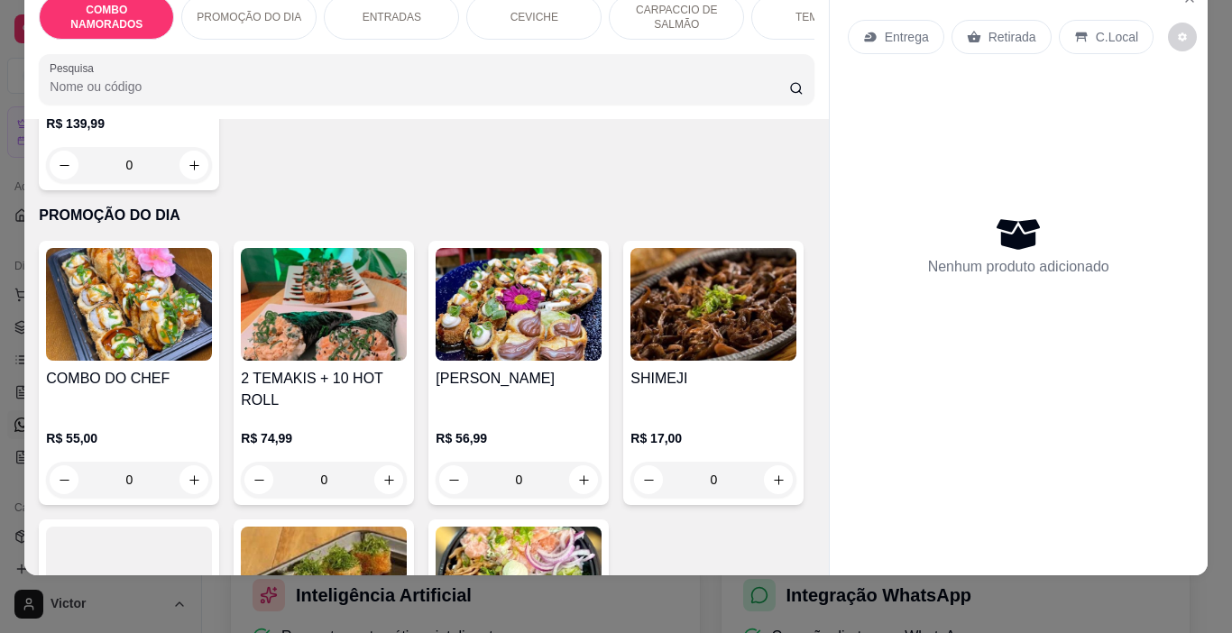
click at [536, 339] on img at bounding box center [519, 304] width 166 height 113
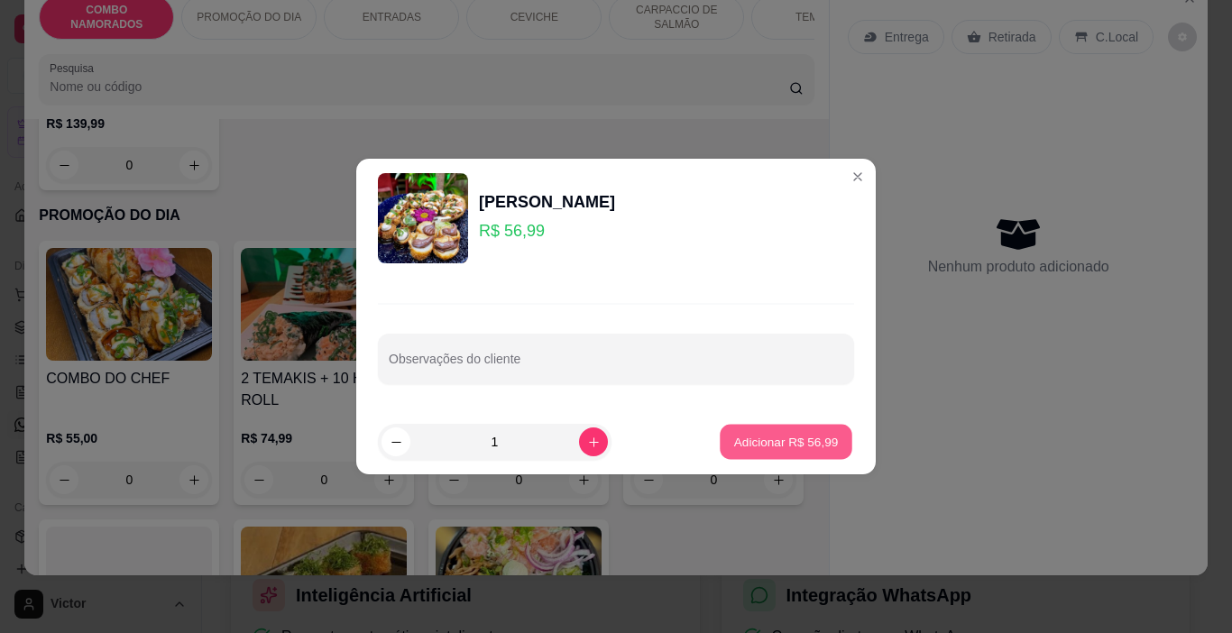
click at [778, 444] on p "Adicionar R$ 56,99" at bounding box center [786, 441] width 105 height 17
type input "1"
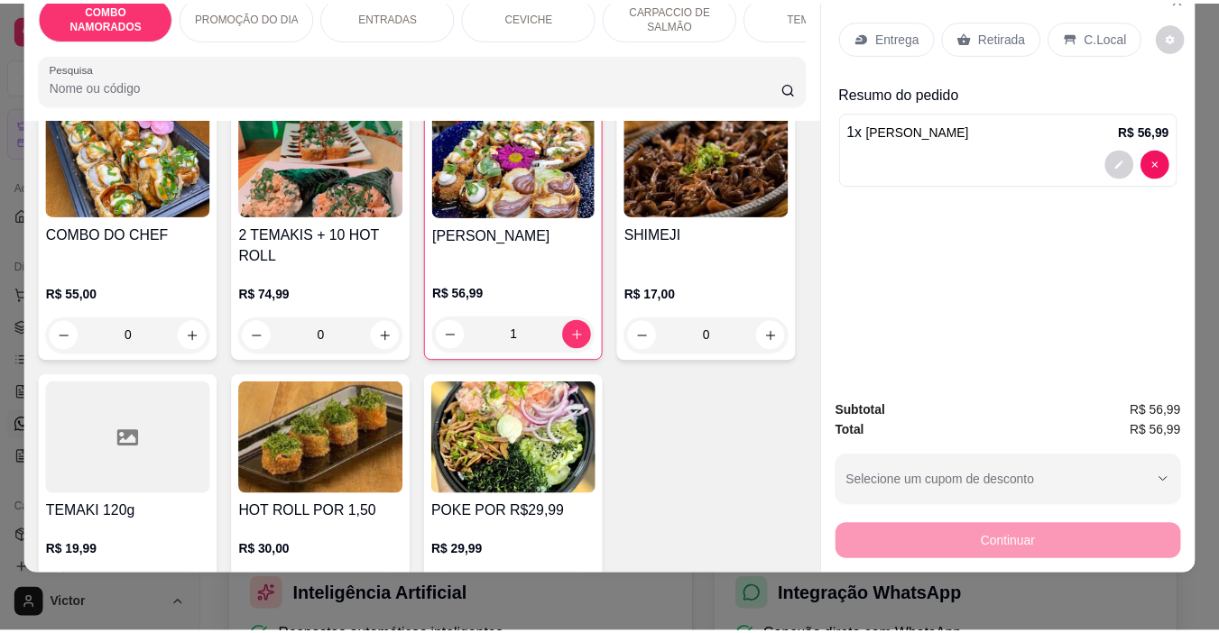
scroll to position [469, 0]
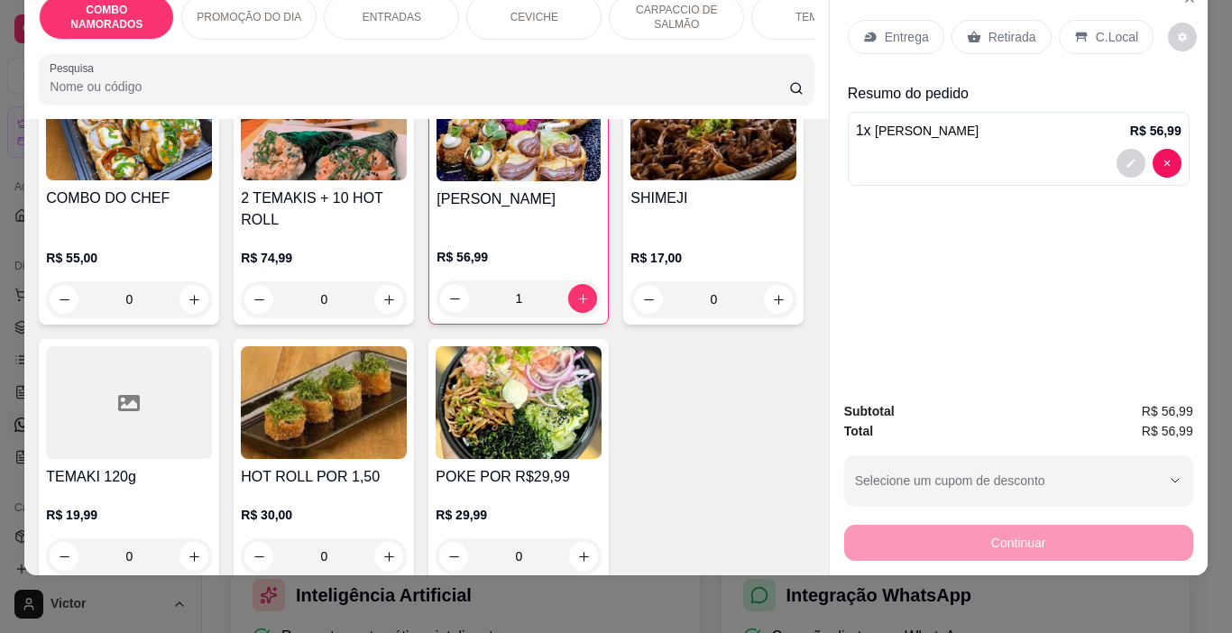
click at [631, 180] on img at bounding box center [714, 124] width 166 height 113
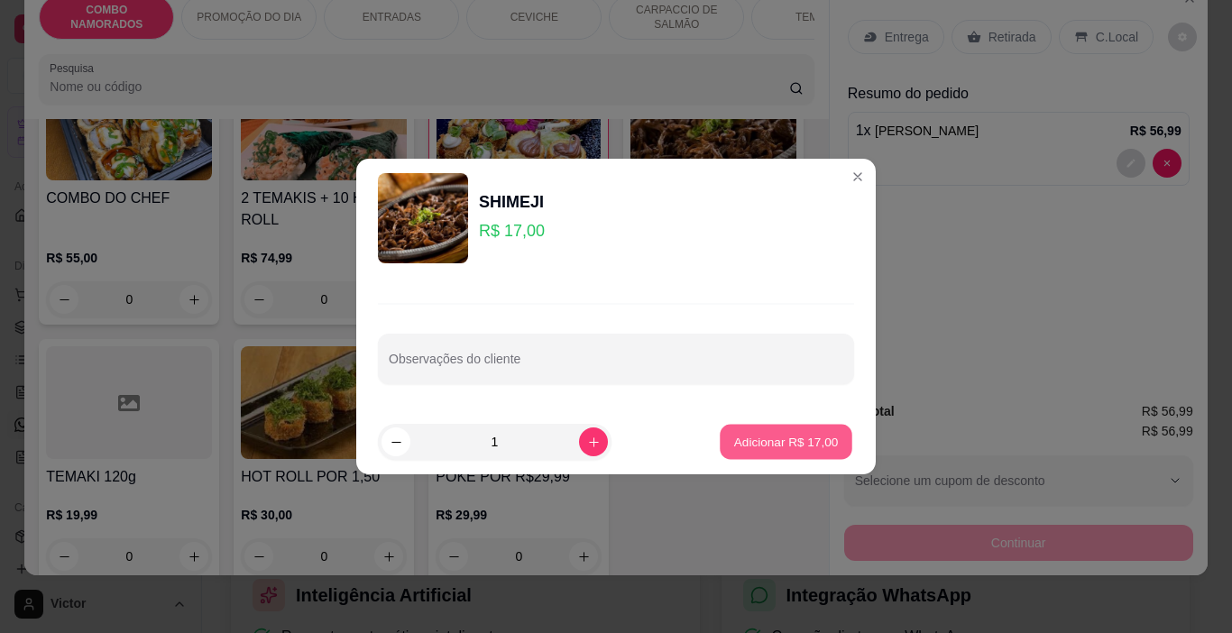
click at [797, 442] on p "Adicionar R$ 17,00" at bounding box center [786, 441] width 105 height 17
type input "1"
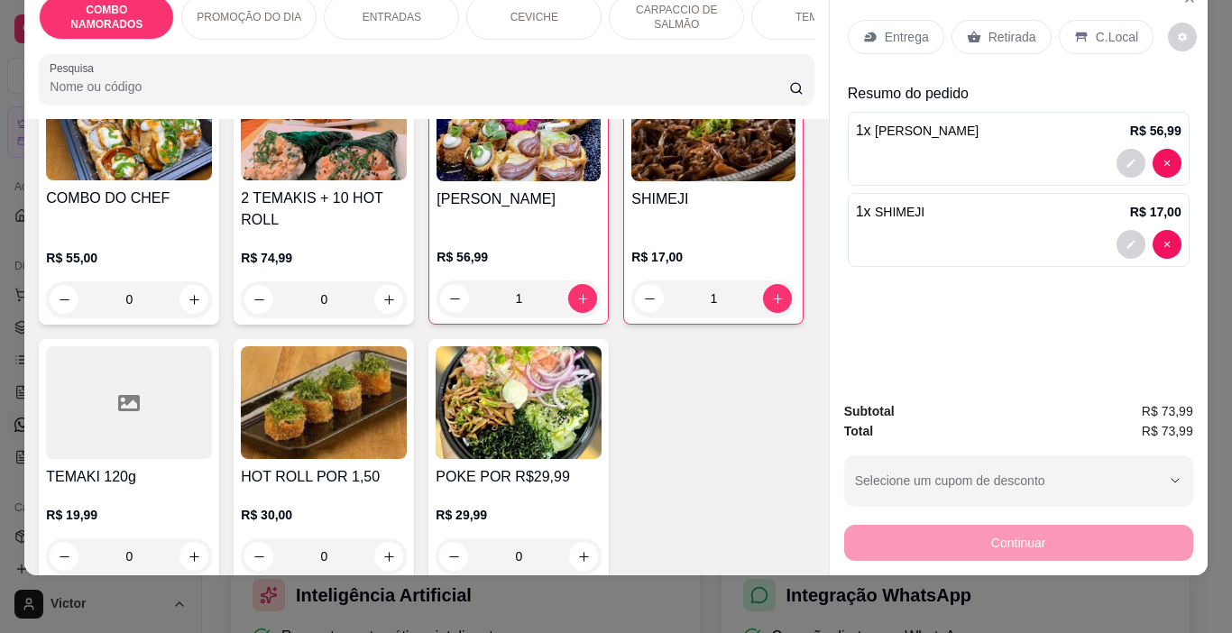
click at [1096, 28] on p "C.Local" at bounding box center [1117, 37] width 42 height 18
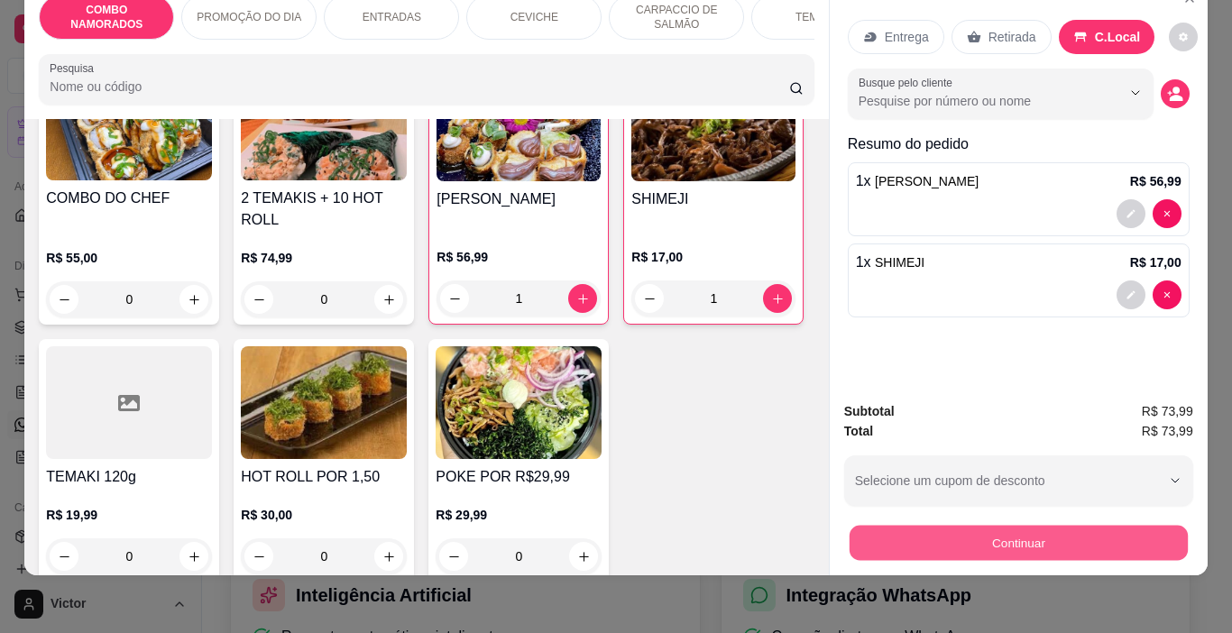
click at [1043, 526] on button "Continuar" at bounding box center [1018, 543] width 338 height 35
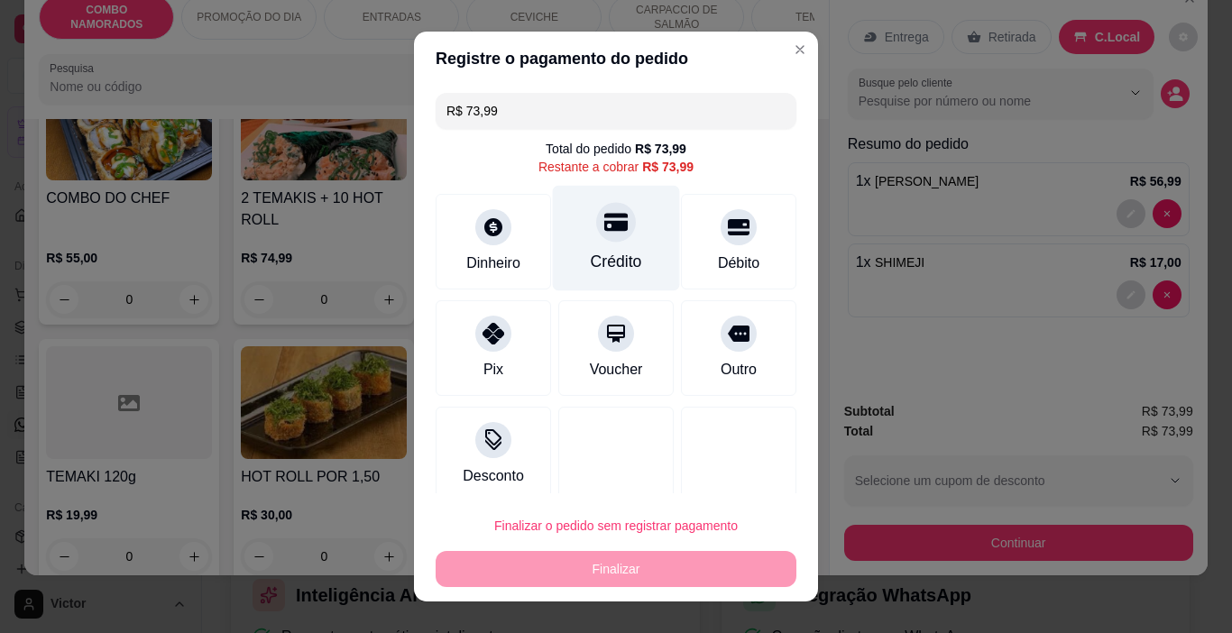
click at [604, 228] on icon at bounding box center [615, 223] width 23 height 18
type input "R$ 0,00"
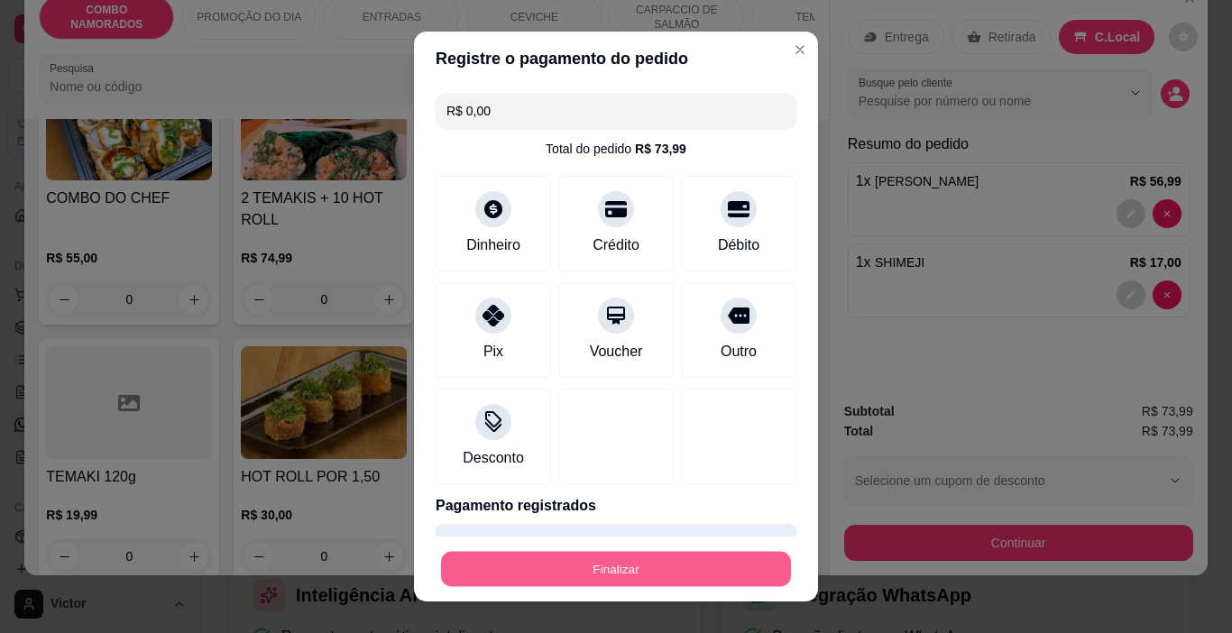
click at [629, 569] on button "Finalizar" at bounding box center [616, 569] width 350 height 35
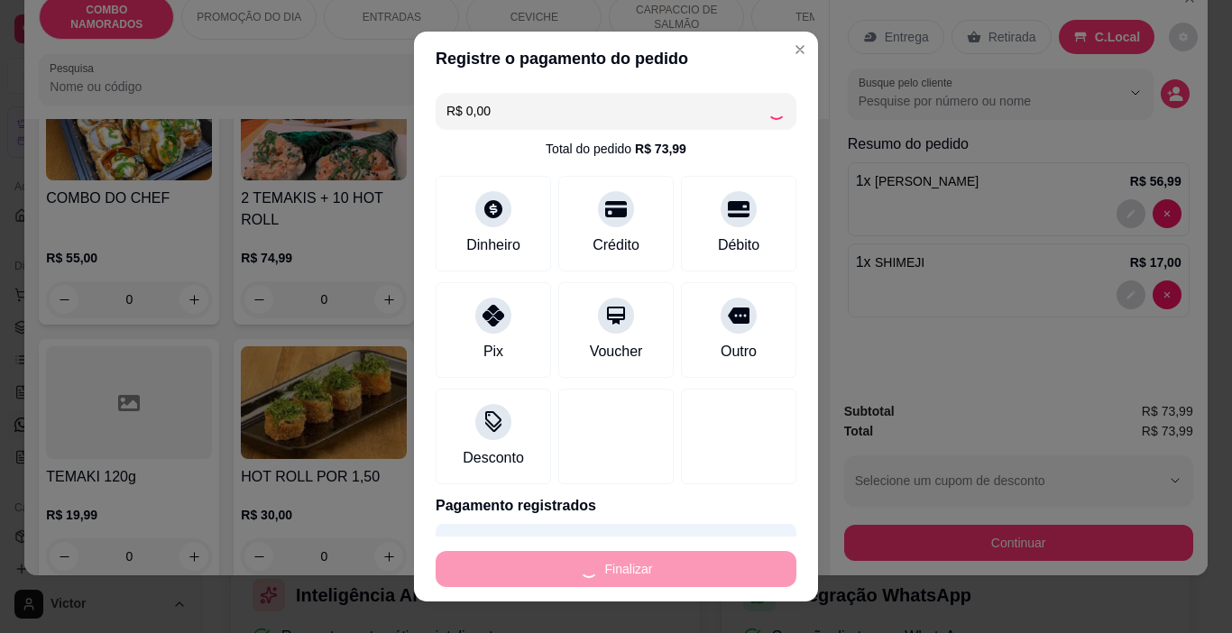
type input "0"
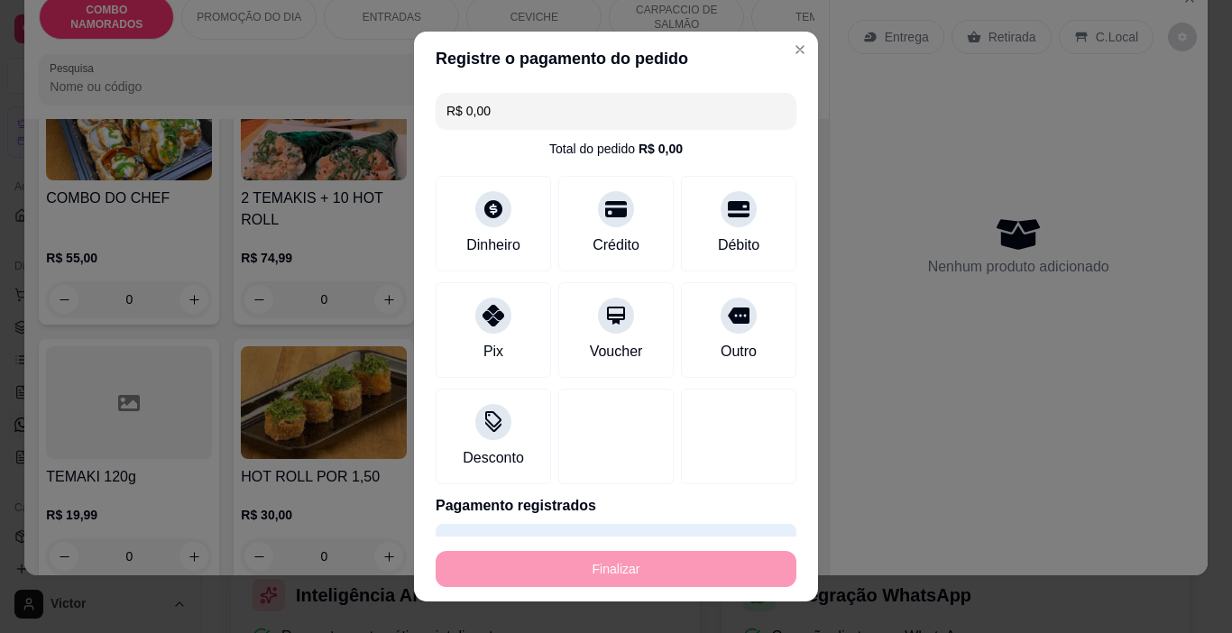
type input "-R$ 73,99"
